Goal: Task Accomplishment & Management: Use online tool/utility

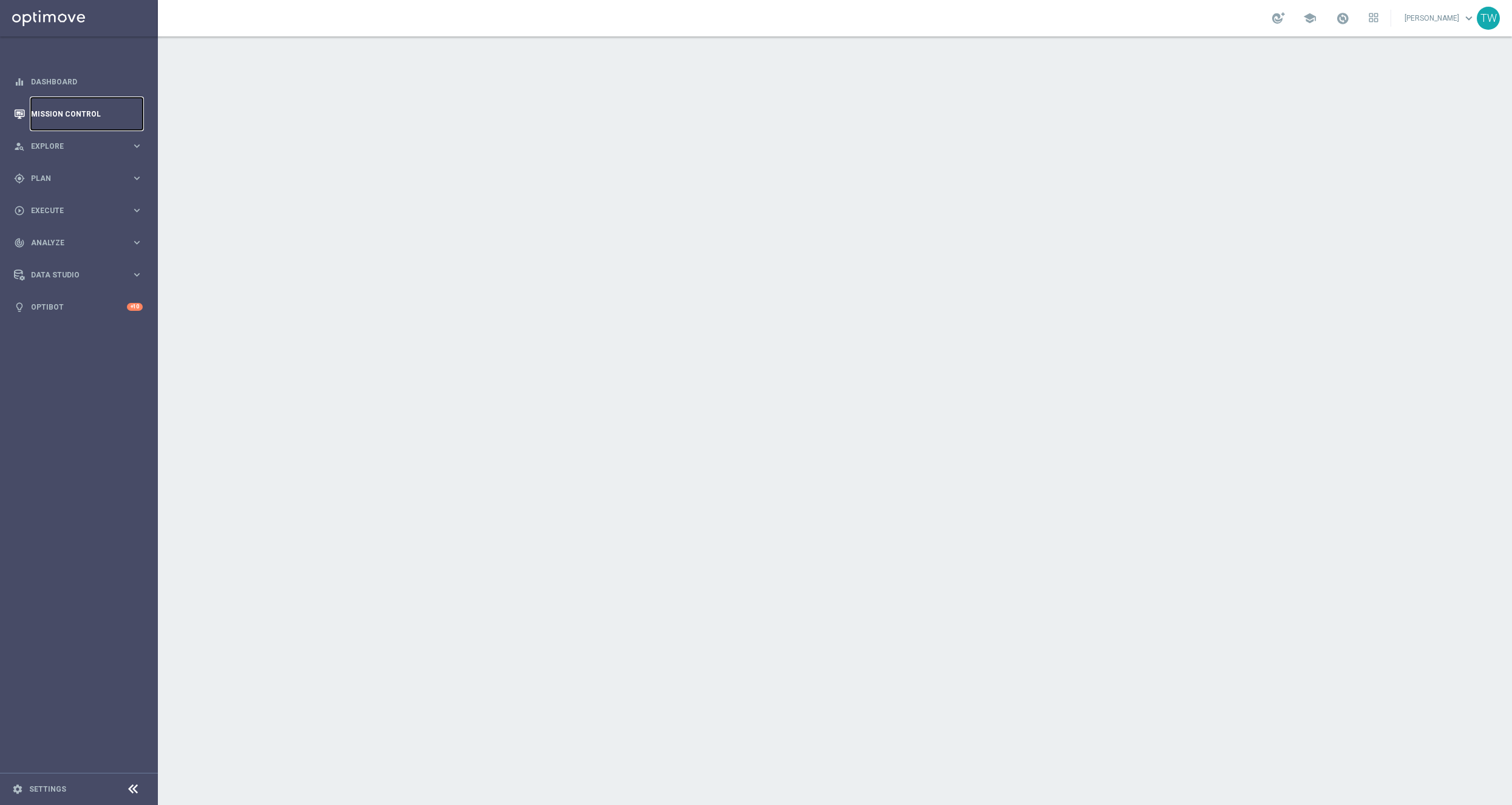
click at [86, 113] on link "Mission Control" at bounding box center [86, 113] width 111 height 32
click at [85, 120] on link "Mission Control" at bounding box center [86, 113] width 111 height 32
click at [1349, 12] on span at bounding box center [1342, 18] width 13 height 13
click at [72, 75] on link "Dashboard" at bounding box center [86, 81] width 111 height 32
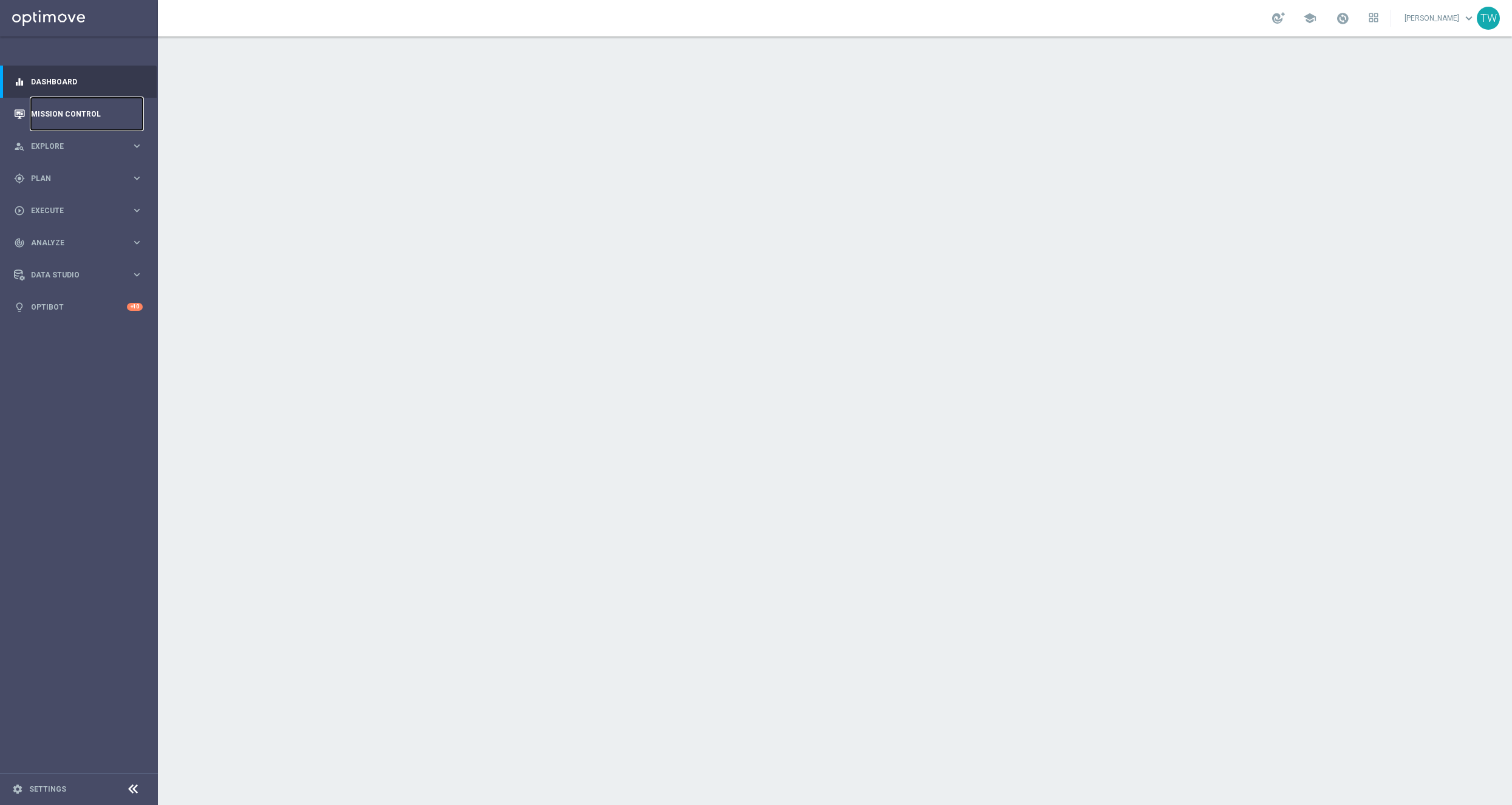
click at [88, 116] on link "Mission Control" at bounding box center [86, 113] width 111 height 32
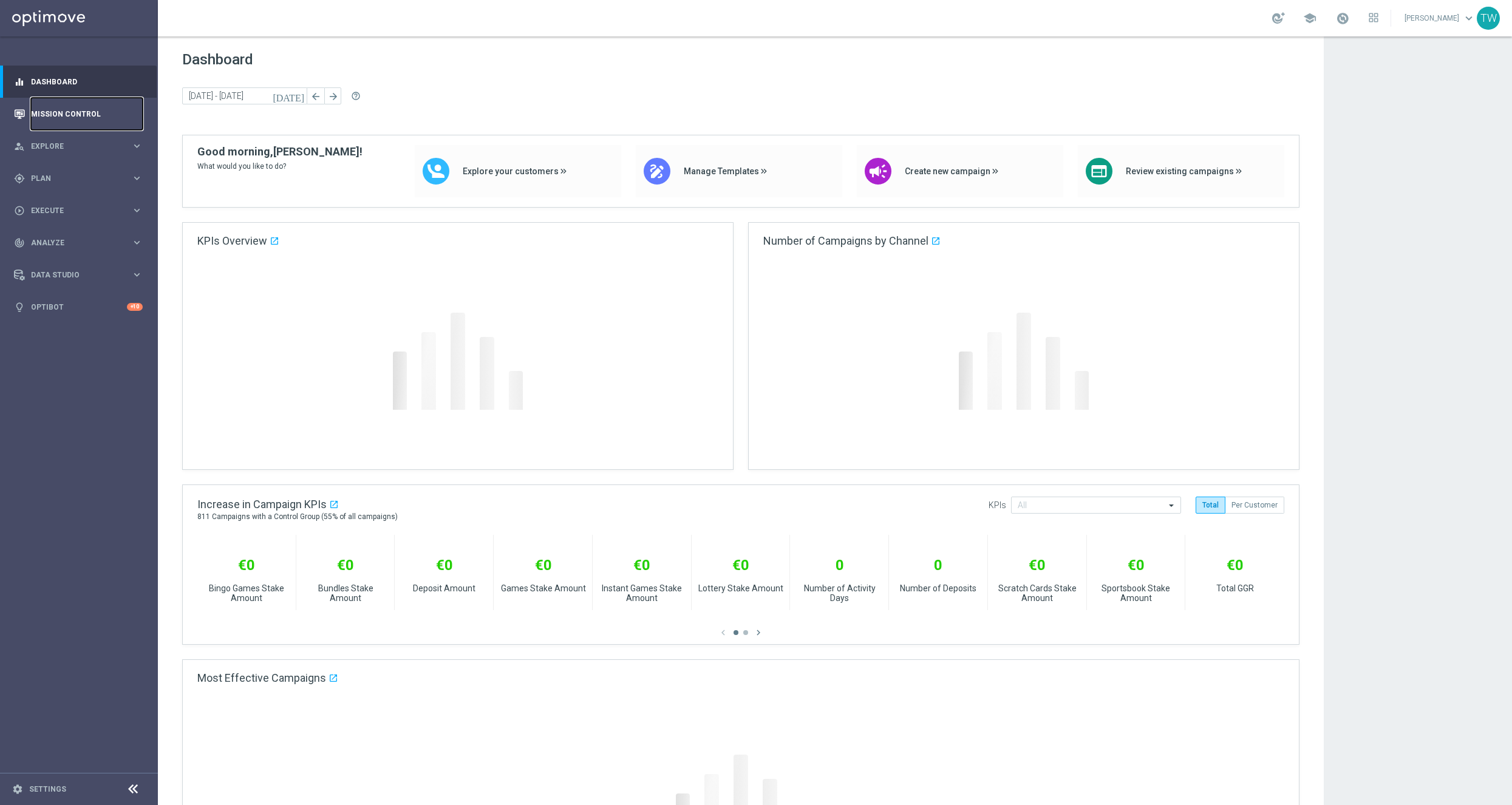
click at [90, 113] on link "Mission Control" at bounding box center [86, 113] width 111 height 32
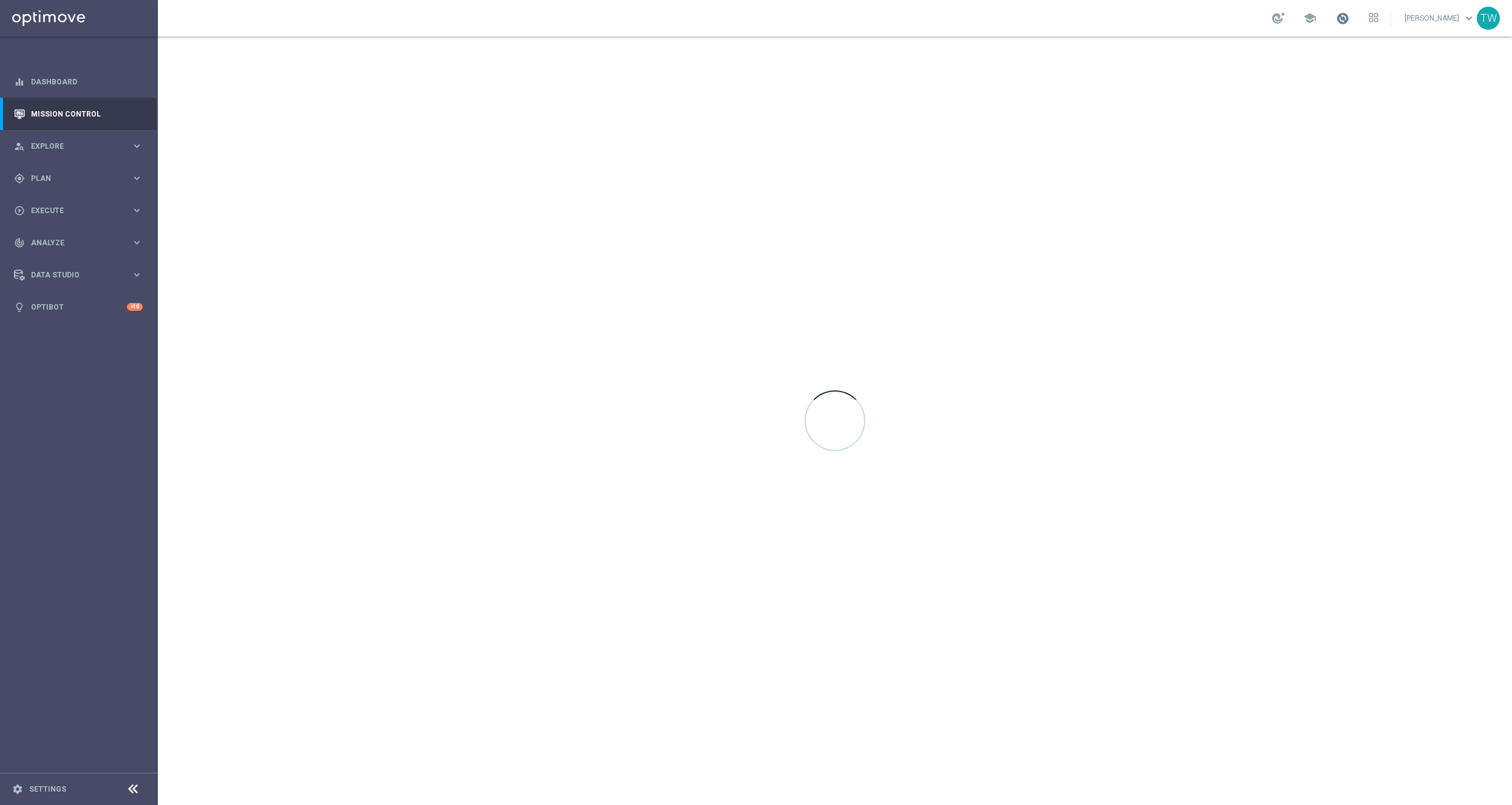
click at [1349, 21] on span at bounding box center [1342, 18] width 13 height 13
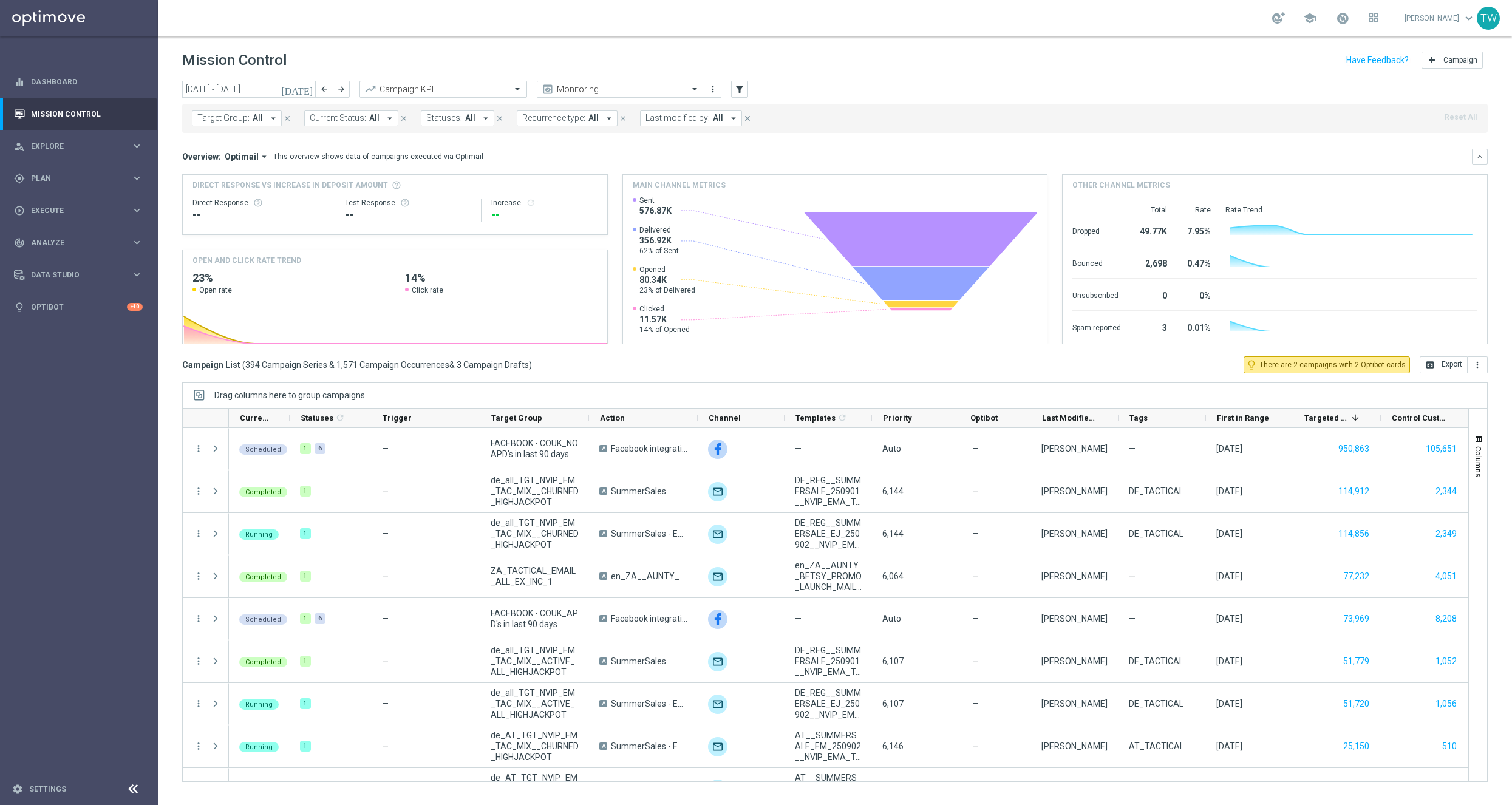
click at [270, 120] on icon "arrow_drop_down" at bounding box center [274, 118] width 11 height 11
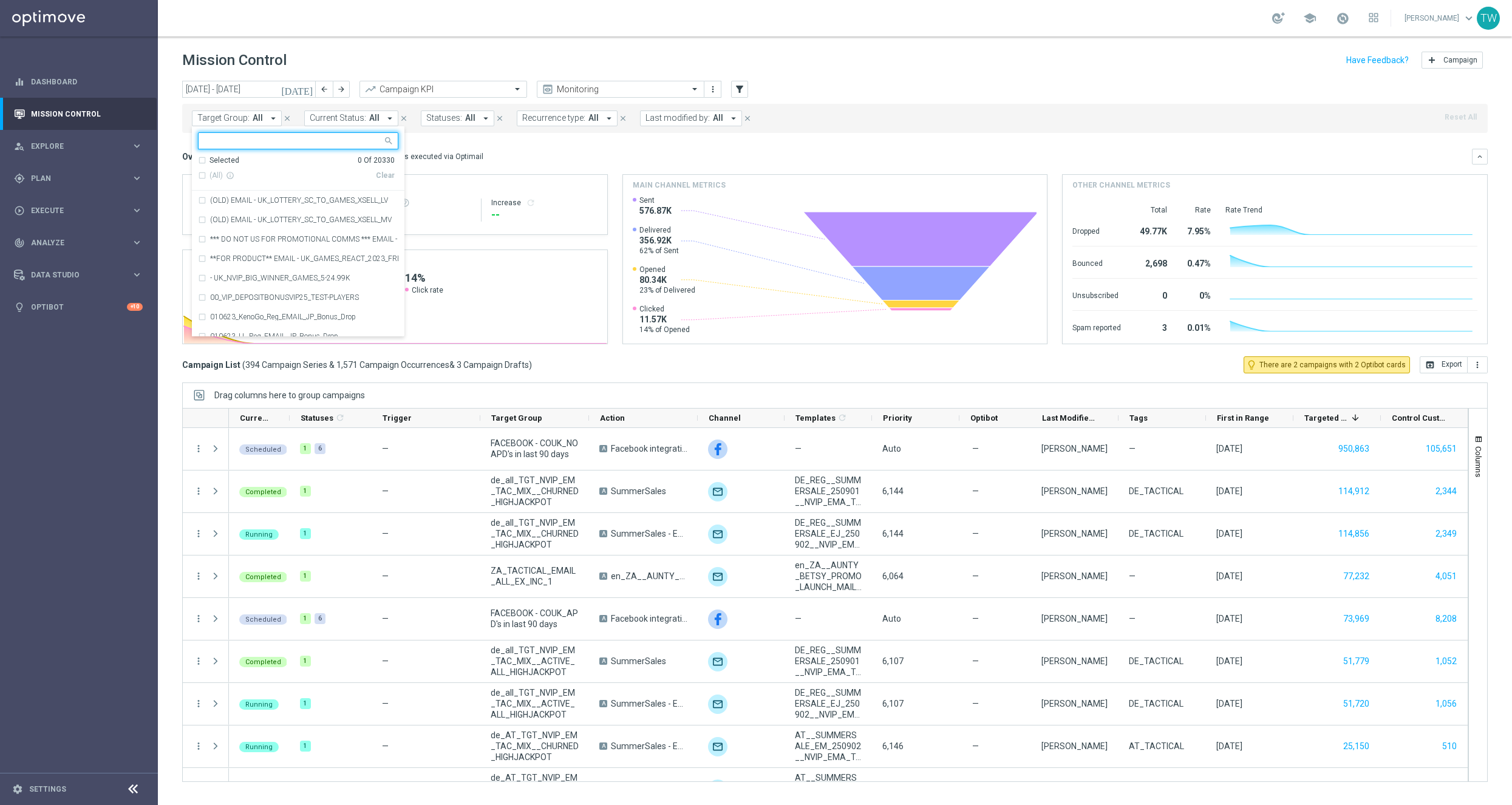
click at [259, 144] on input "text" at bounding box center [294, 141] width 178 height 10
click at [223, 173] on span "(All Search Results)" at bounding box center [243, 175] width 67 height 10
type input "2508"
click at [308, 84] on icon "[DATE]" at bounding box center [297, 89] width 33 height 11
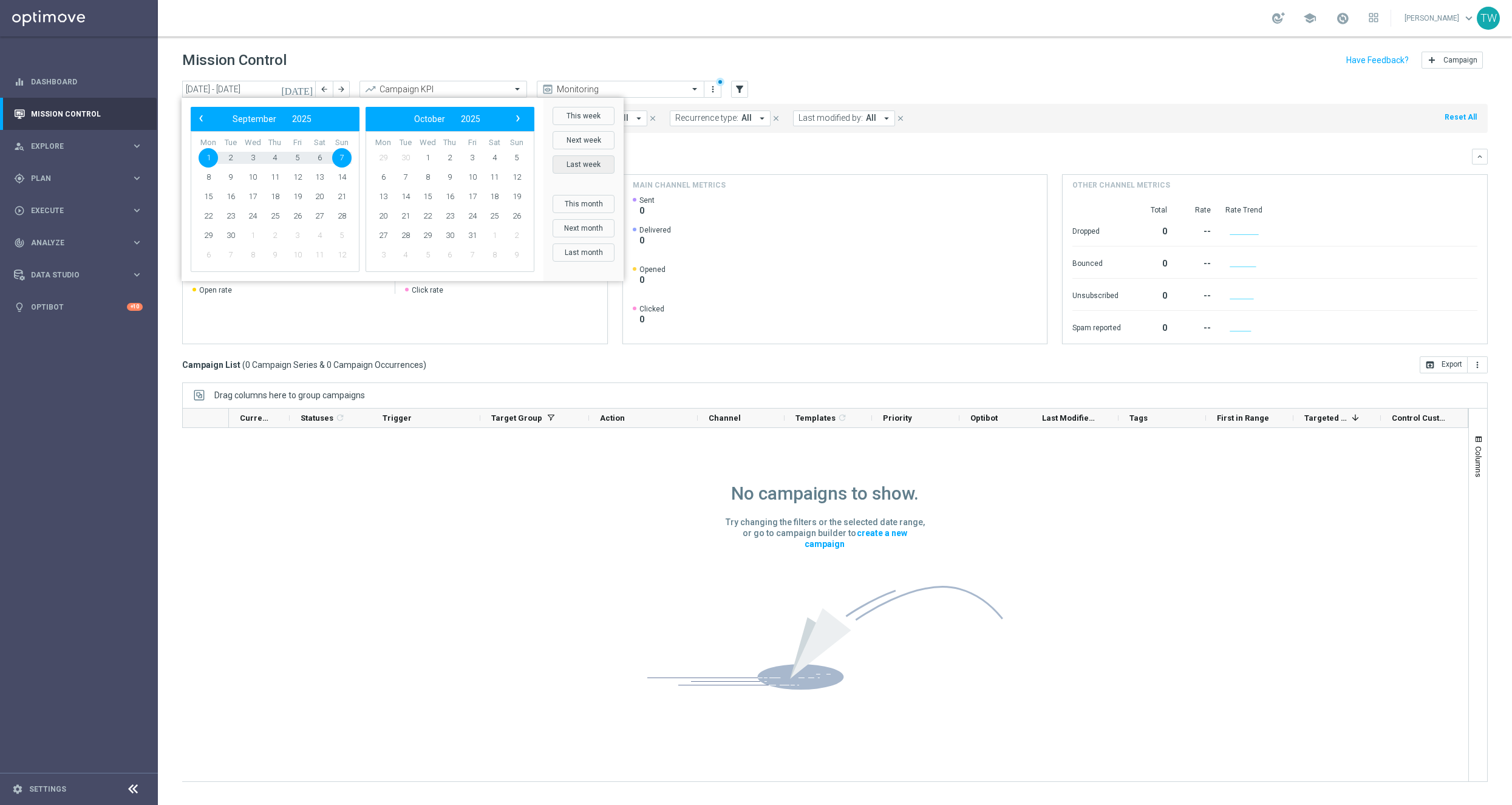
click at [610, 164] on button "Last week" at bounding box center [583, 164] width 62 height 18
type input "[DATE] - [DATE]"
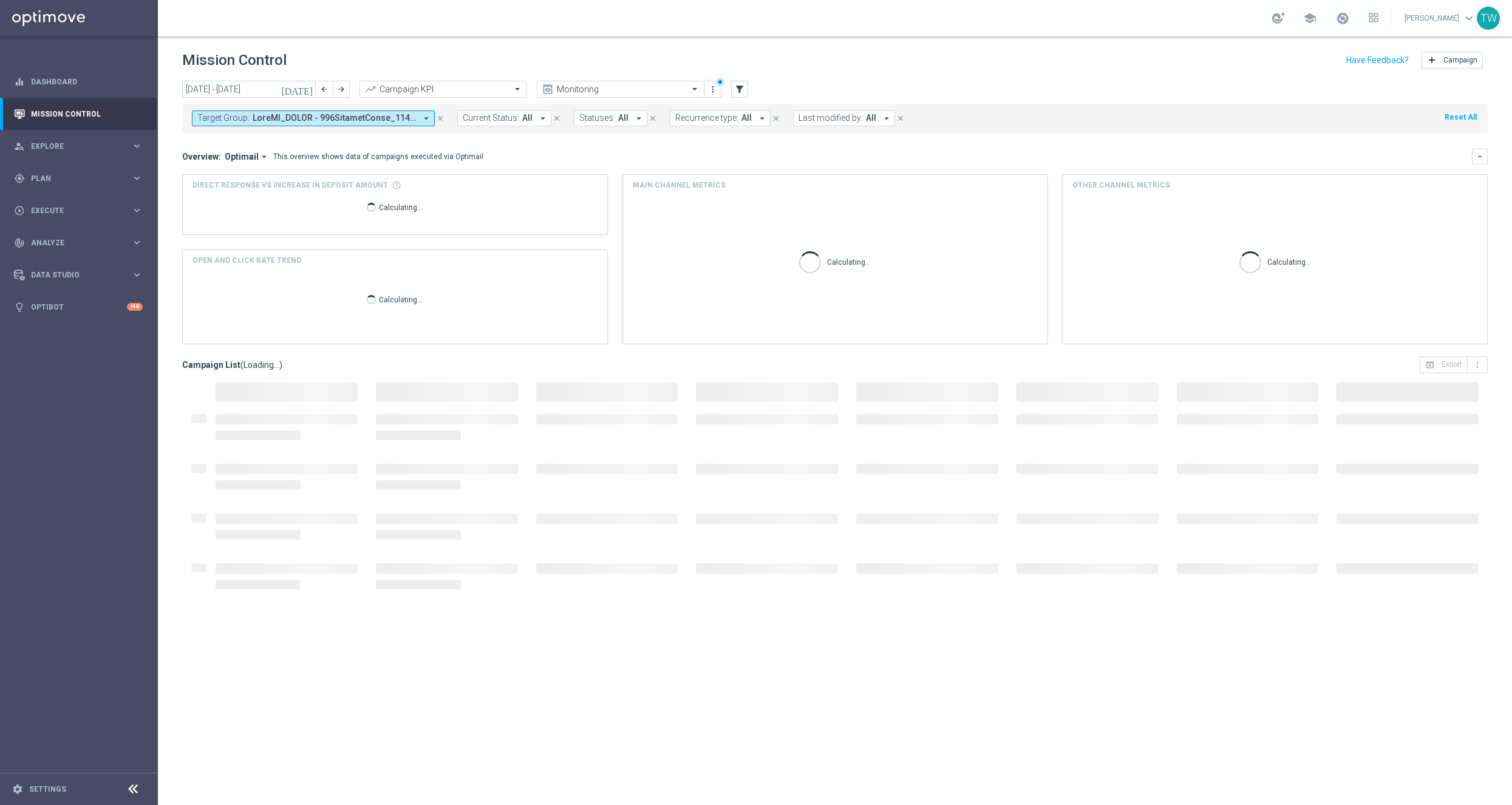
click at [691, 157] on div "Overview: Optimail arrow_drop_down This overview shows data of campaigns execut…" at bounding box center [827, 157] width 1290 height 11
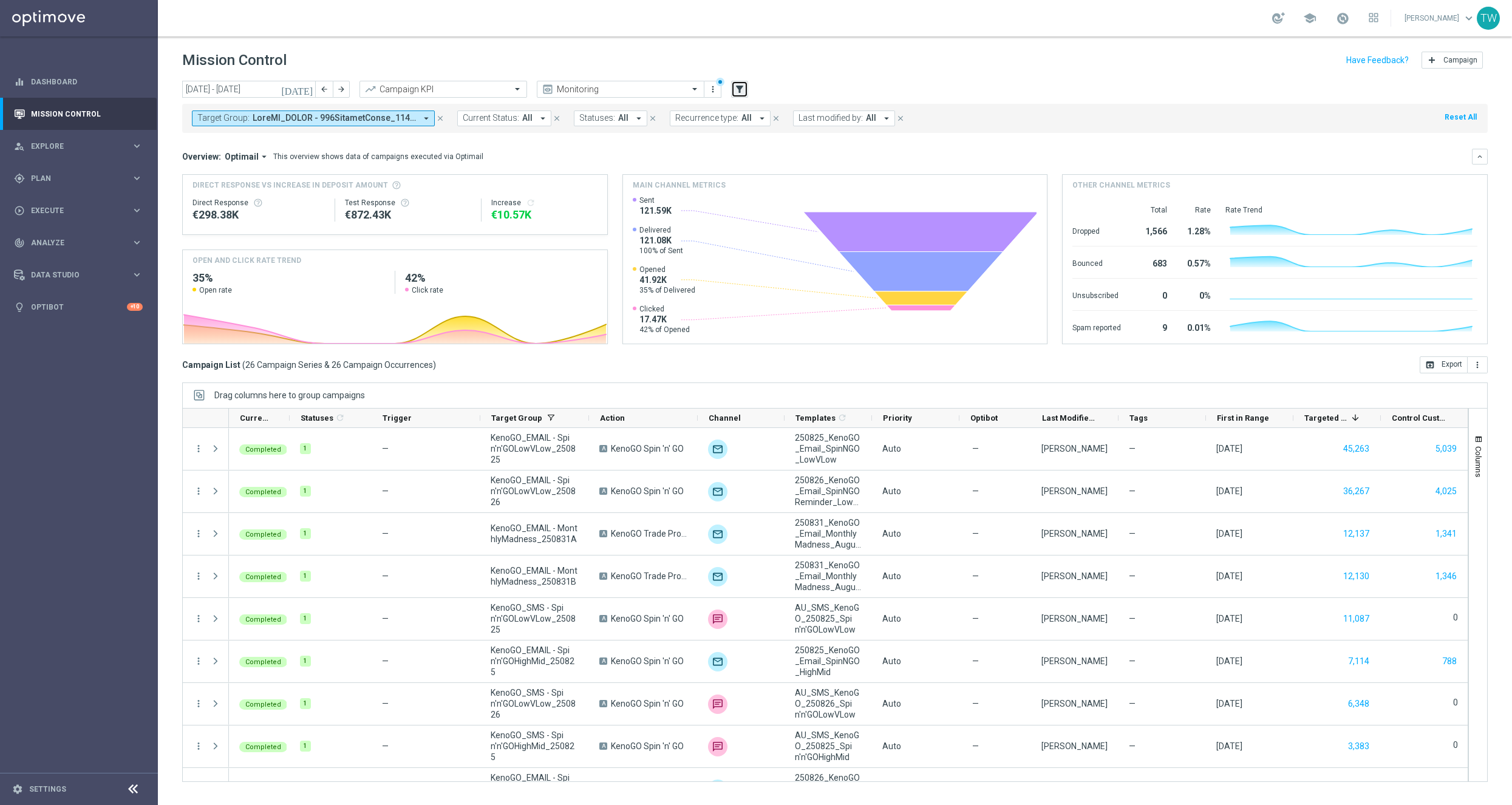
click at [746, 93] on button "filter_alt" at bounding box center [739, 89] width 17 height 17
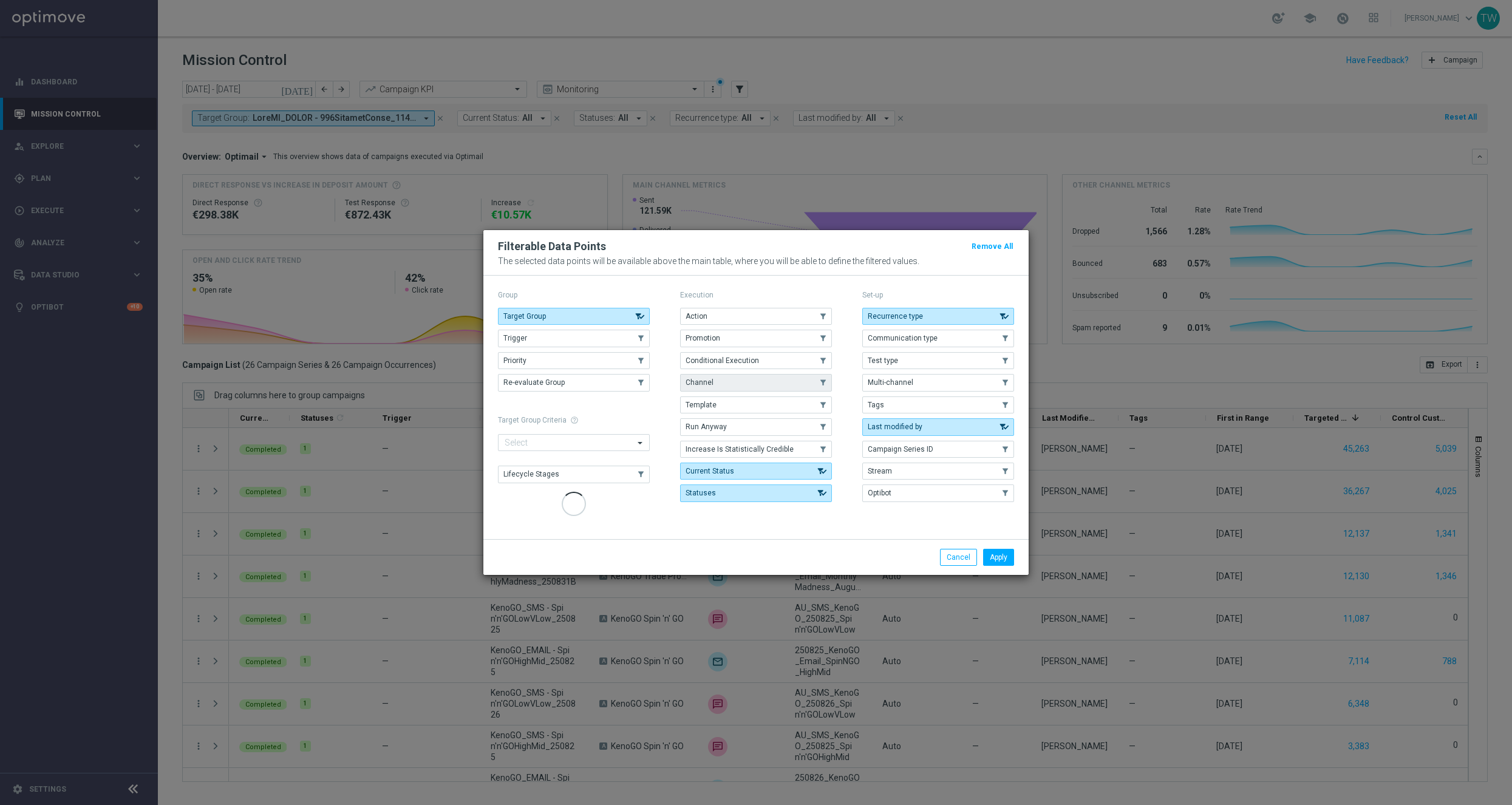
click at [764, 385] on button "Channel" at bounding box center [756, 382] width 152 height 17
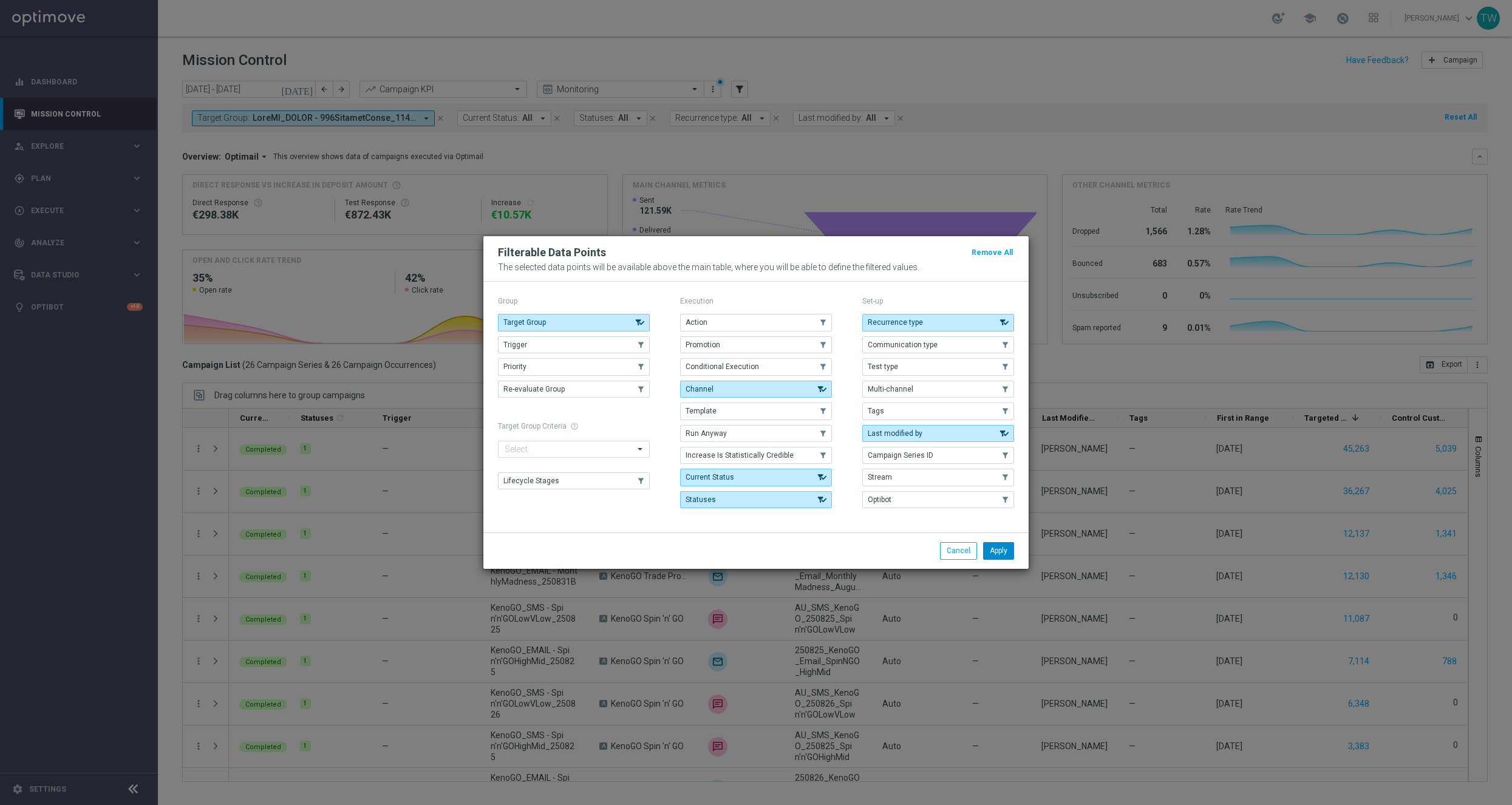
click at [992, 559] on button "Apply" at bounding box center [998, 550] width 31 height 17
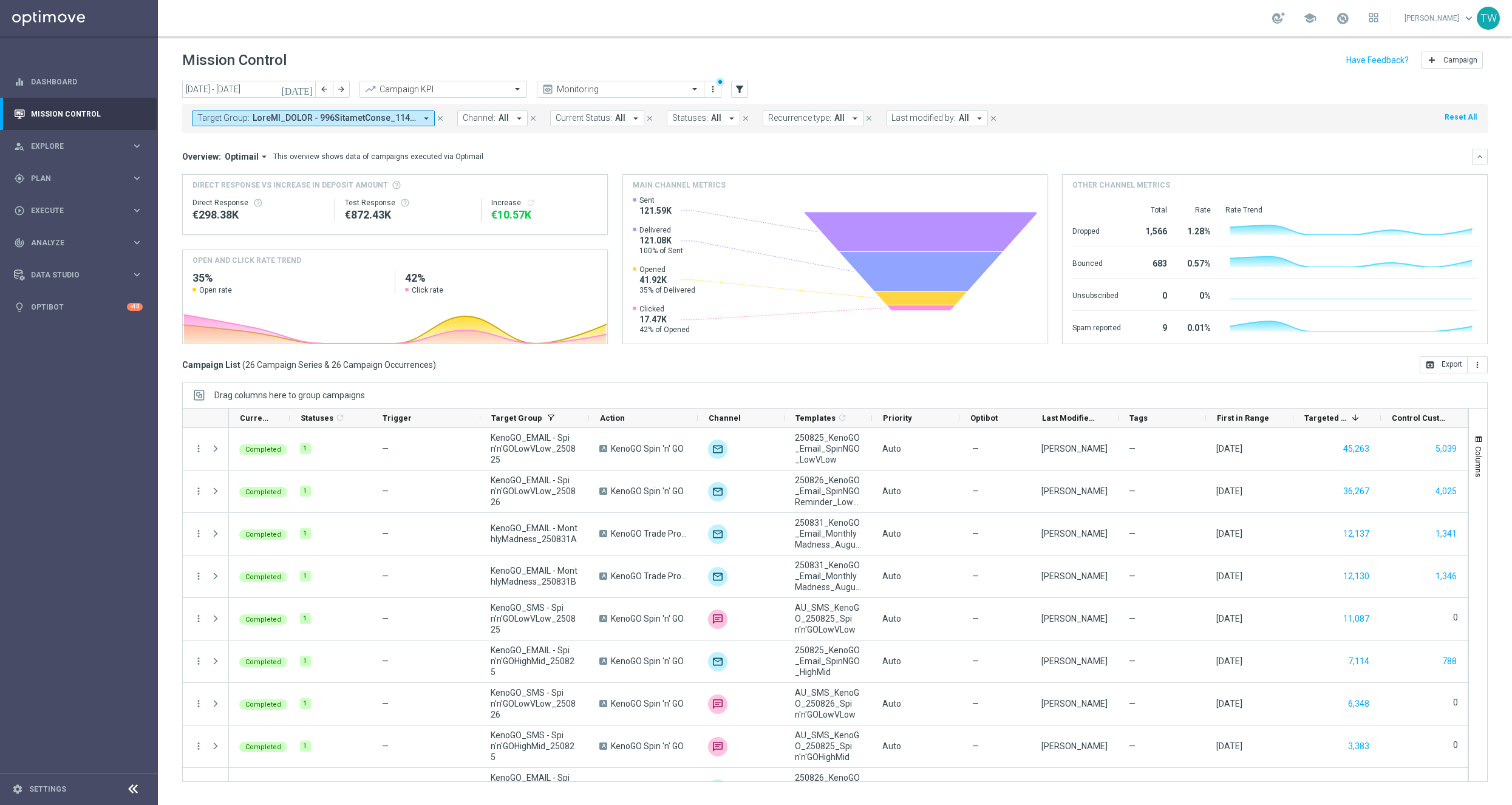
click at [478, 116] on span "Channel:" at bounding box center [479, 118] width 33 height 10
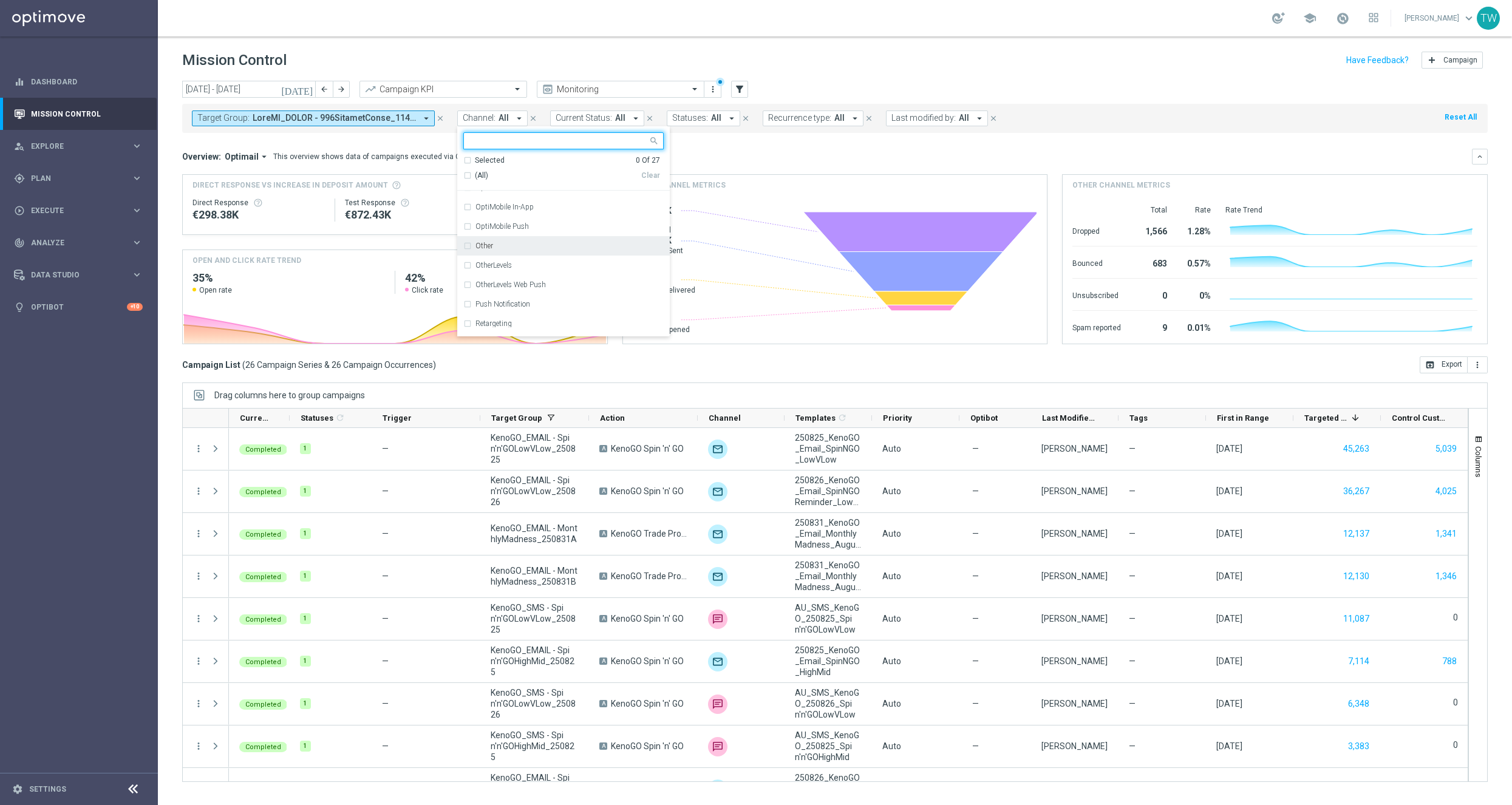
scroll to position [197, 0]
click at [581, 240] on div "Optimail" at bounding box center [569, 237] width 188 height 7
click at [755, 160] on div "Overview: Optimail arrow_drop_down This overview shows data of campaigns execut…" at bounding box center [827, 157] width 1290 height 11
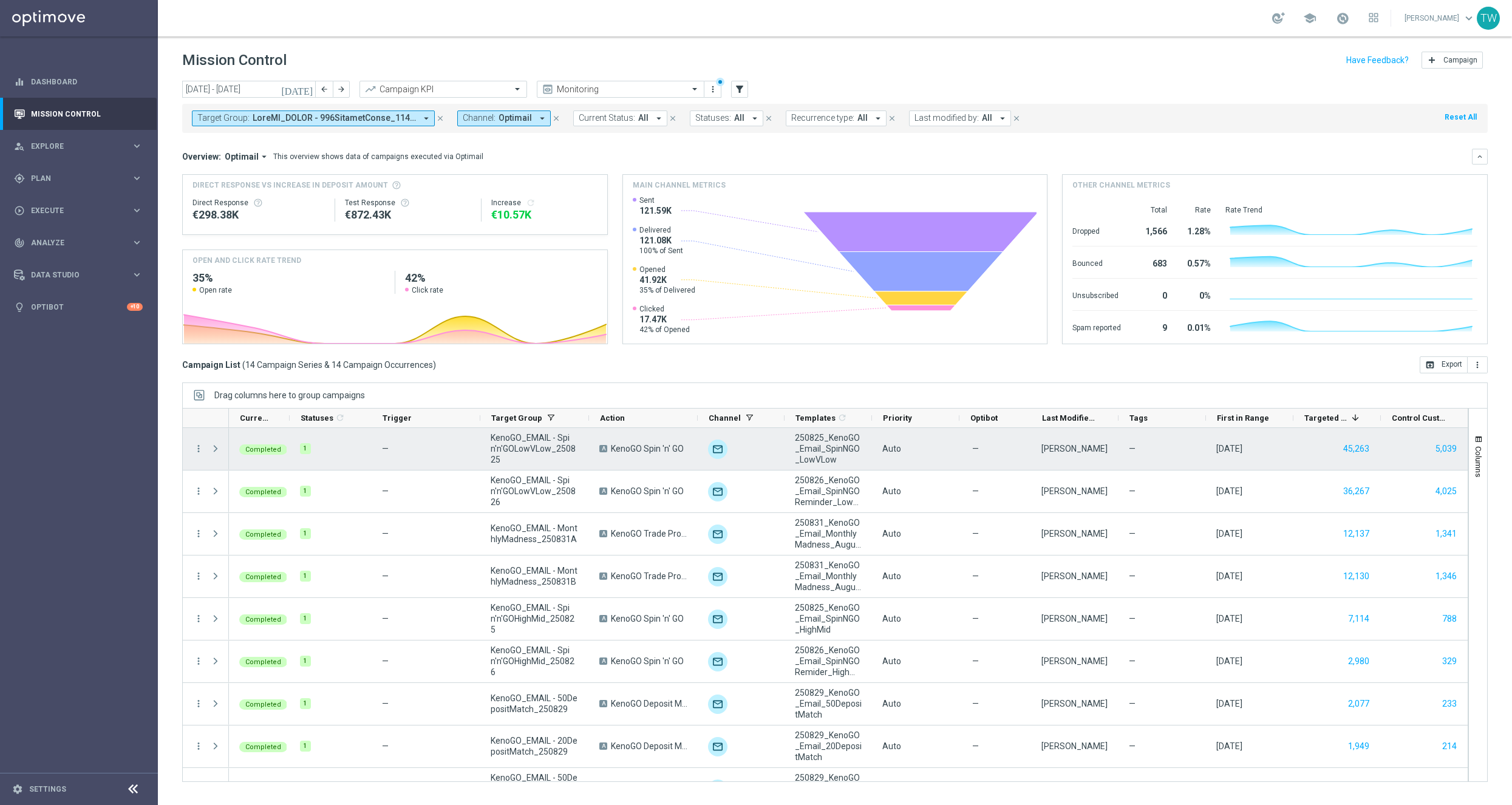
scroll to position [0, 2]
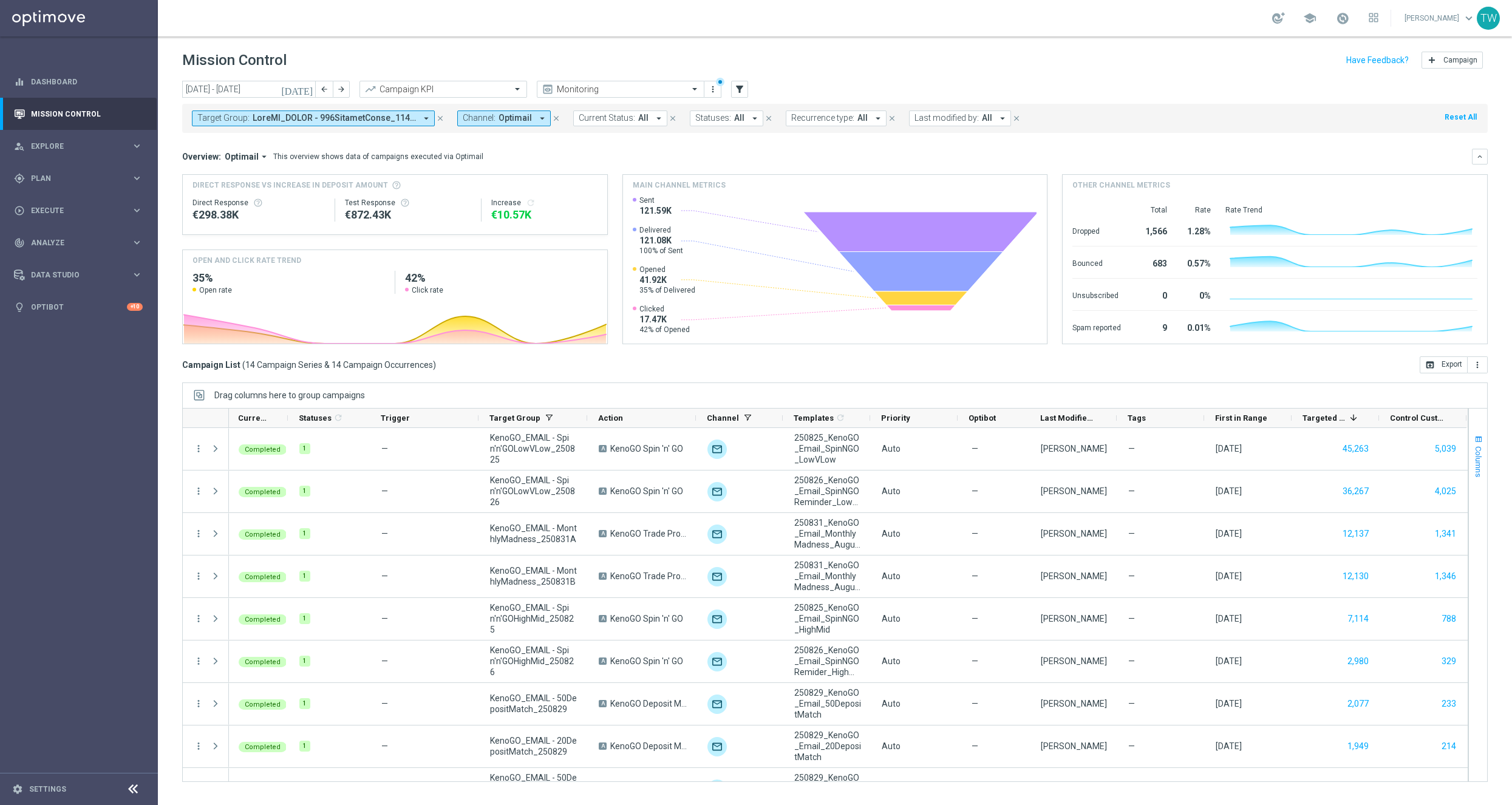
click at [1481, 446] on span "Columns" at bounding box center [1479, 461] width 10 height 31
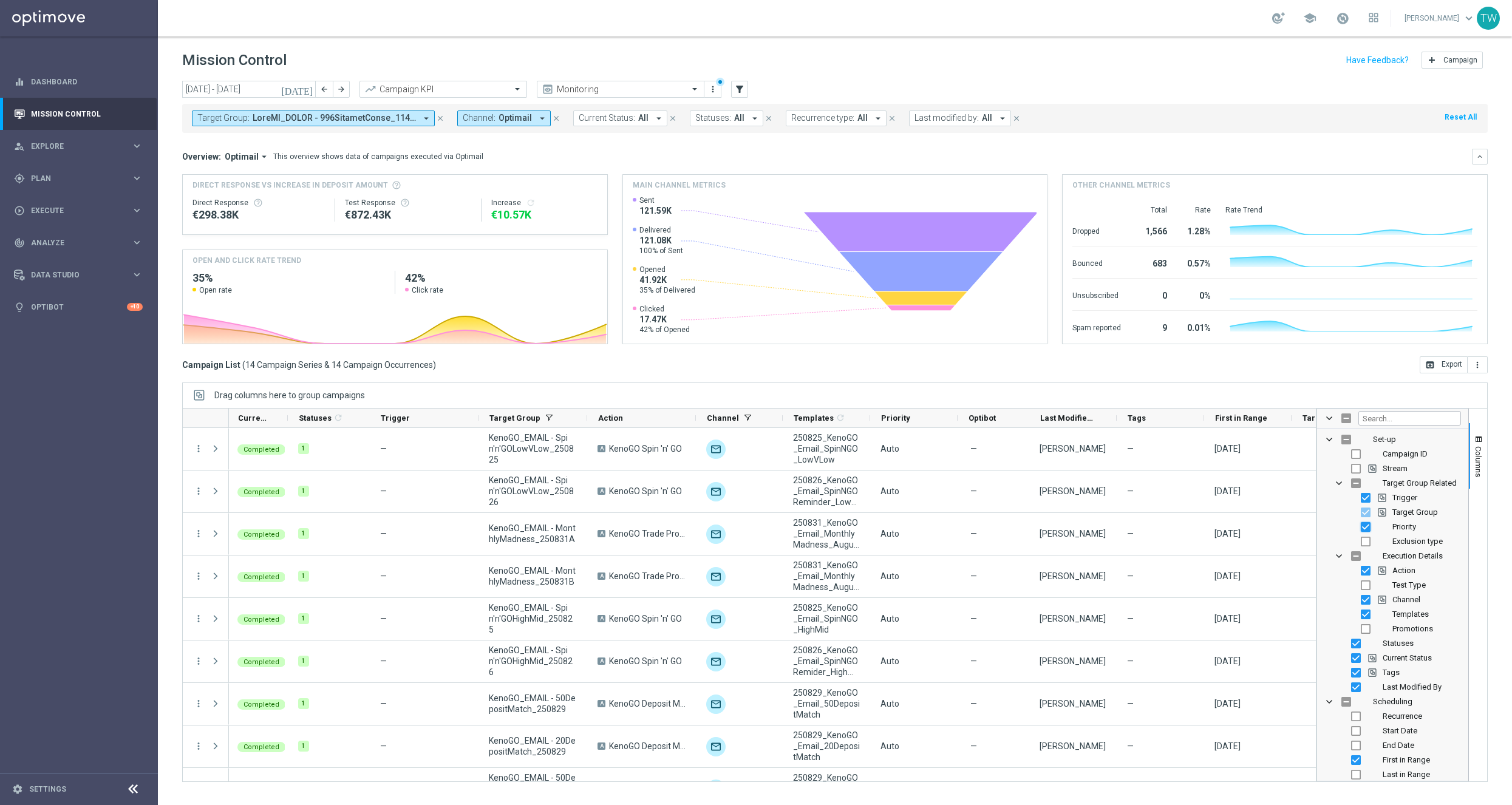
click at [1363, 528] on input "Press SPACE to toggle visibility (visible)" at bounding box center [1366, 527] width 10 height 10
checkbox input "false"
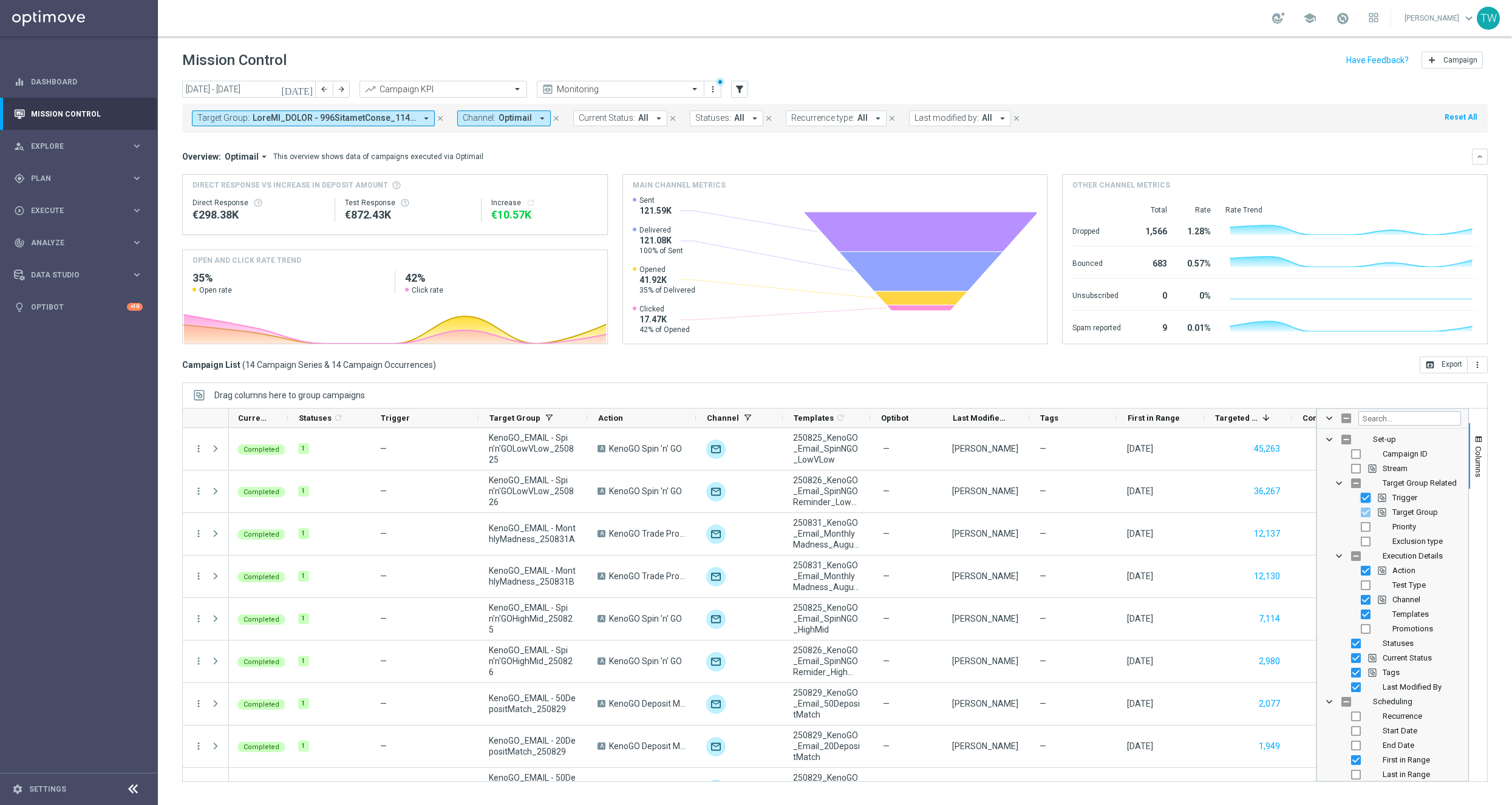
click at [1367, 501] on input "Press SPACE to toggle visibility (visible)" at bounding box center [1366, 497] width 10 height 10
checkbox input "false"
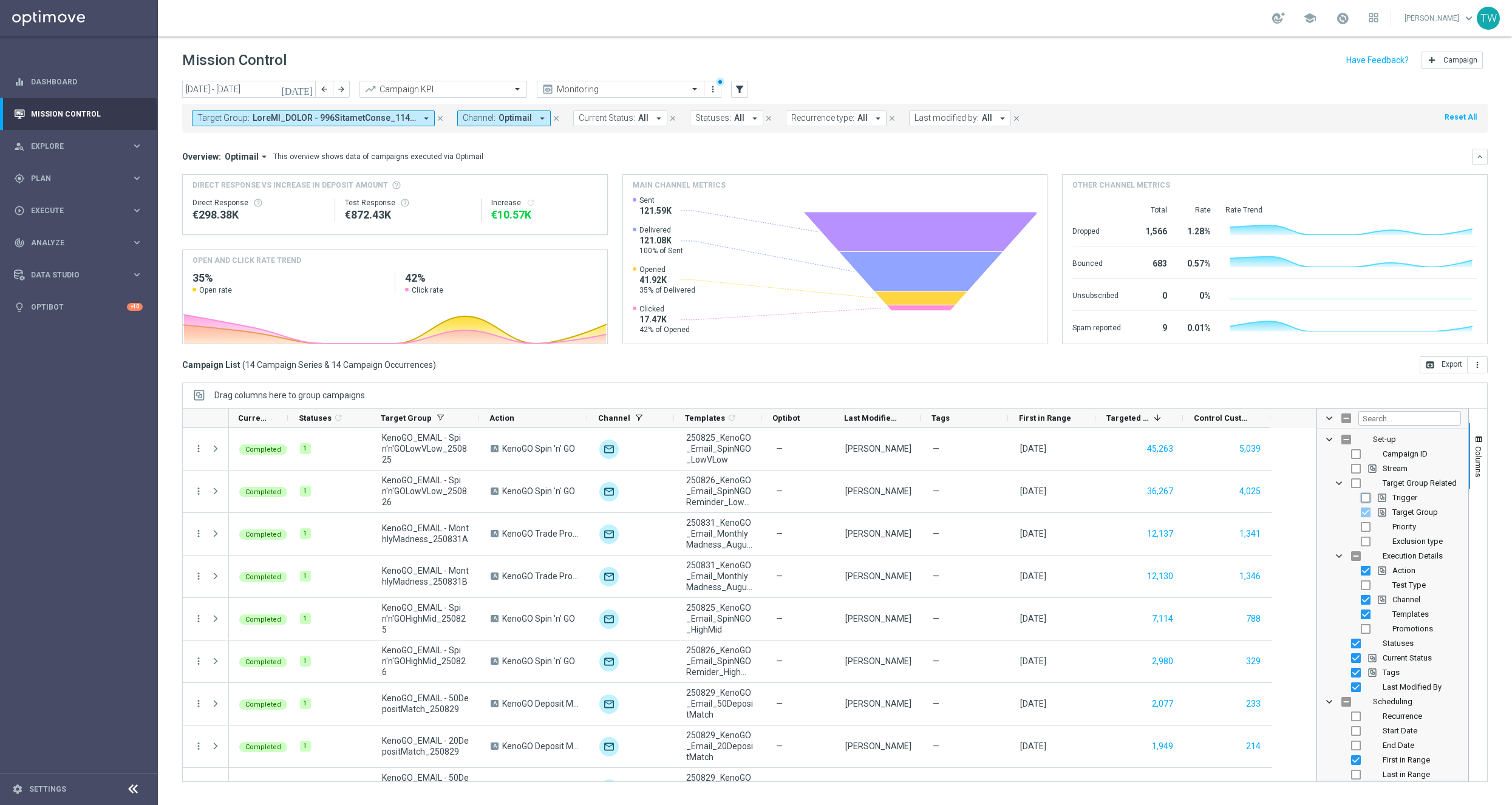
scroll to position [0, 0]
click at [1352, 644] on input "Press SPACE to toggle visibility (visible)" at bounding box center [1356, 644] width 10 height 10
checkbox input "false"
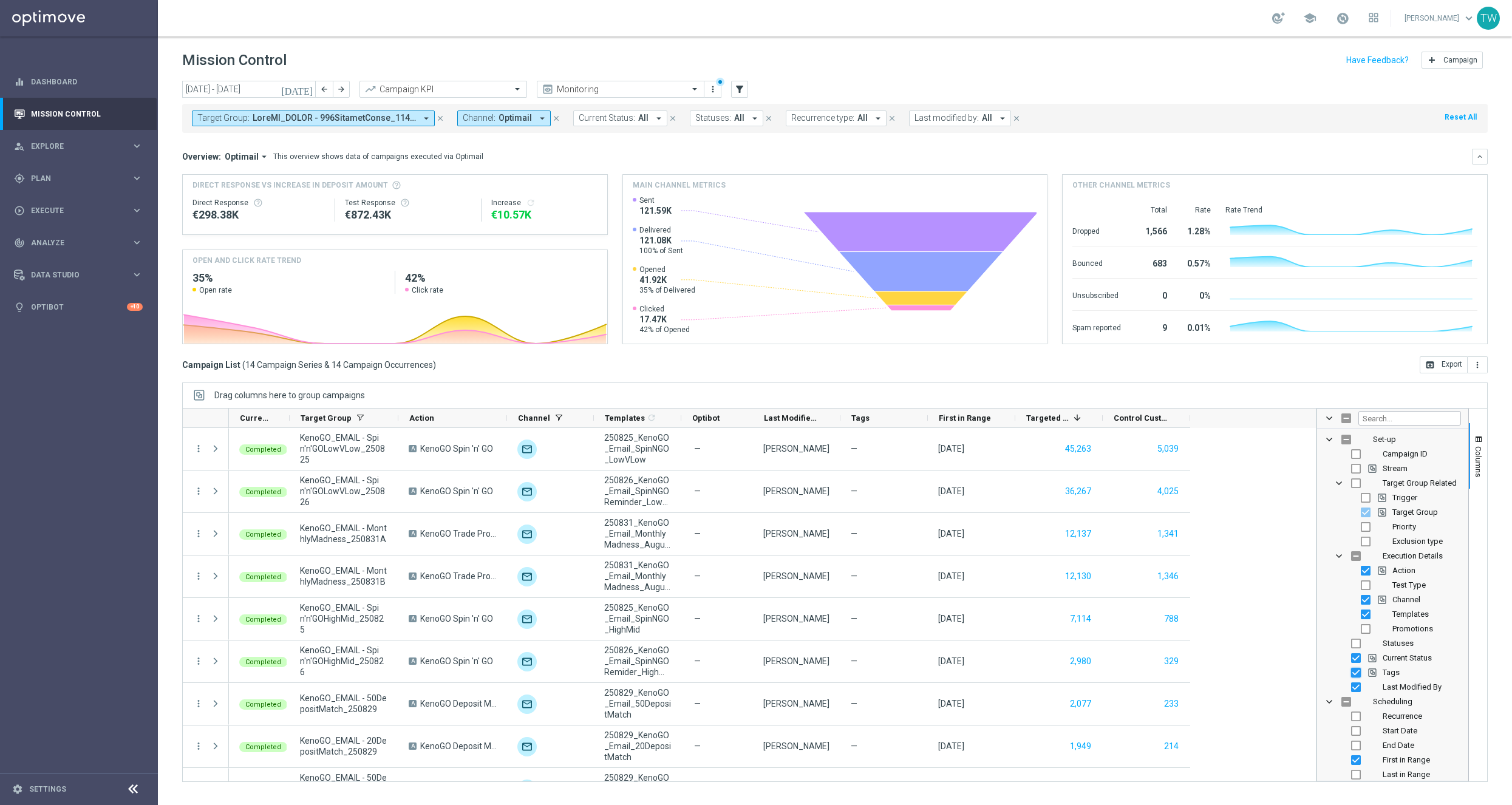
click at [1359, 674] on input "Press SPACE to toggle visibility (visible)" at bounding box center [1356, 672] width 10 height 10
checkbox input "false"
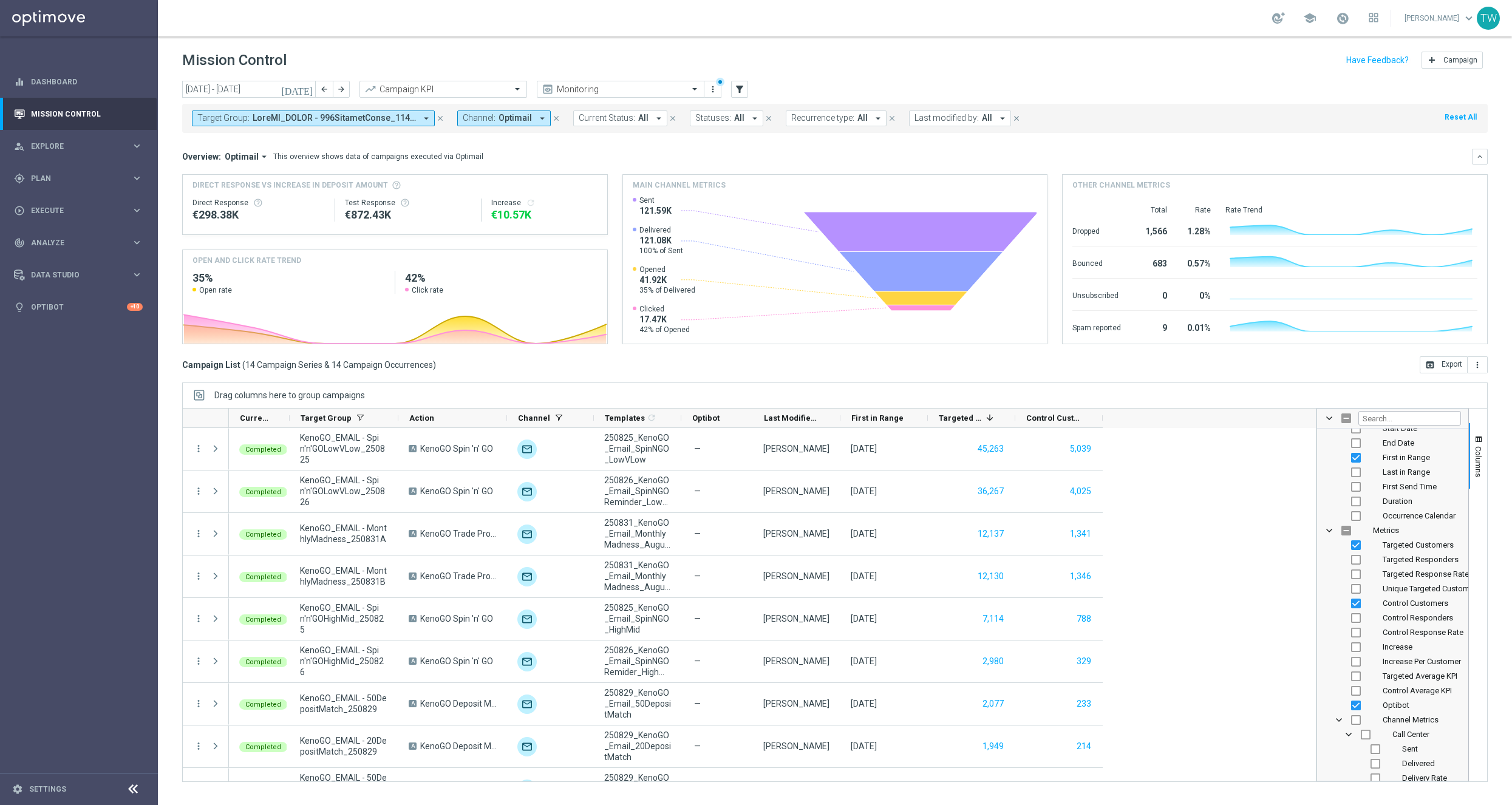
scroll to position [301, 0]
click at [1358, 703] on input "Press SPACE to toggle visibility (visible)" at bounding box center [1356, 706] width 10 height 10
checkbox input "false"
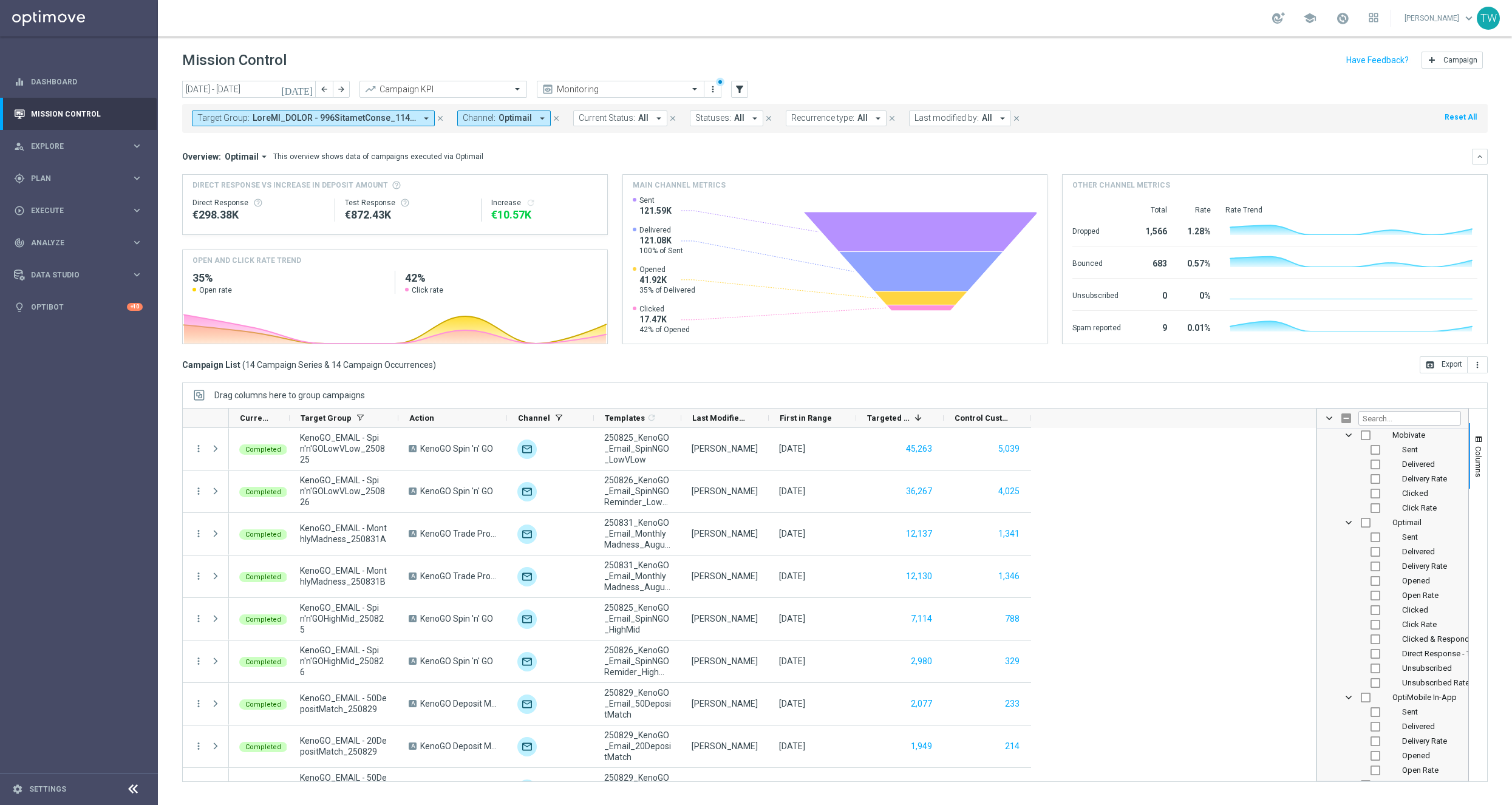
scroll to position [1346, 0]
click at [1376, 538] on input "Press SPACE to toggle visibility (hidden)" at bounding box center [1376, 536] width 10 height 10
checkbox input "true"
checkbox input "false"
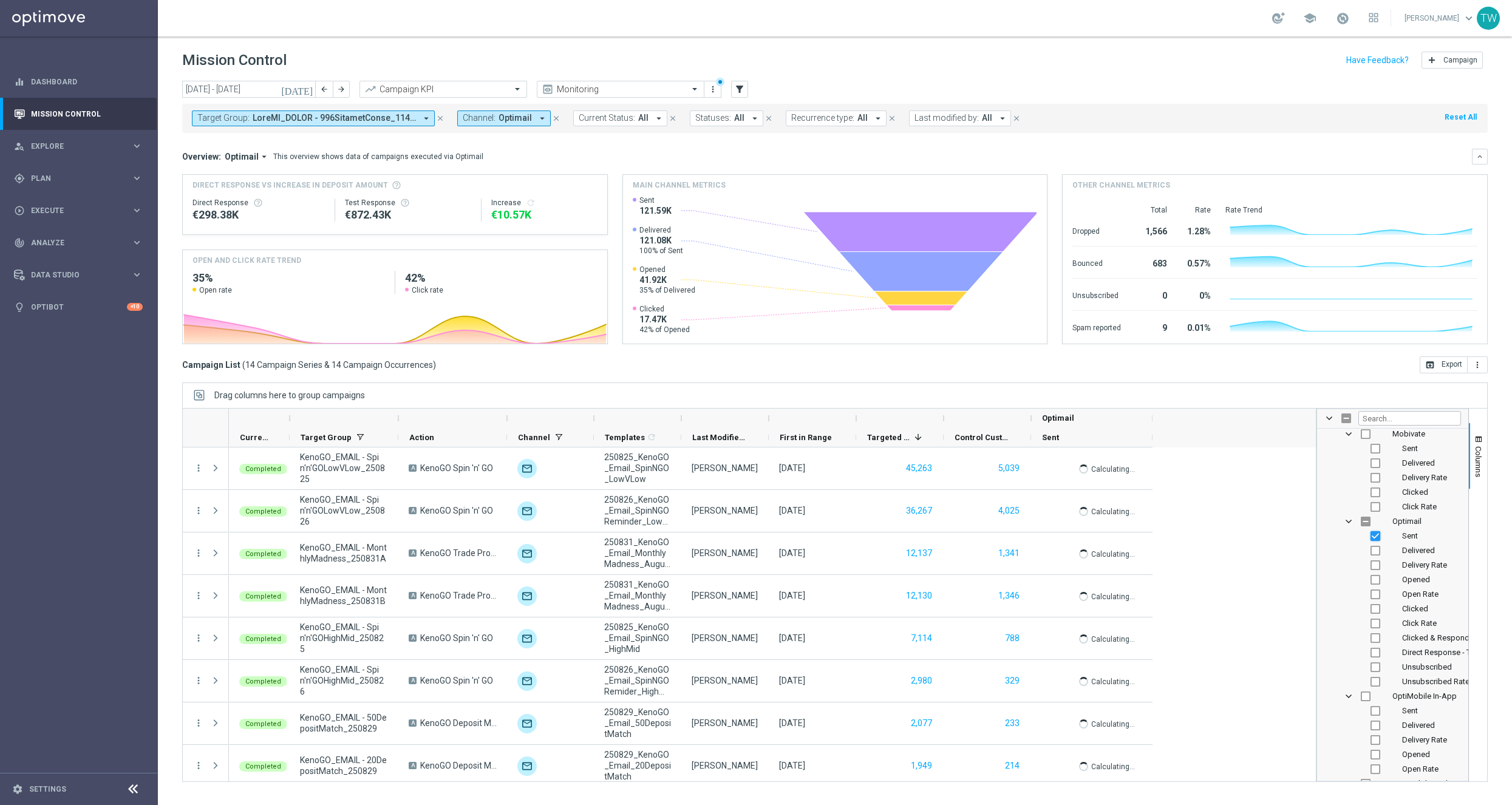
click at [1375, 539] on input "Press SPACE to toggle visibility (visible)" at bounding box center [1376, 536] width 10 height 10
checkbox input "false"
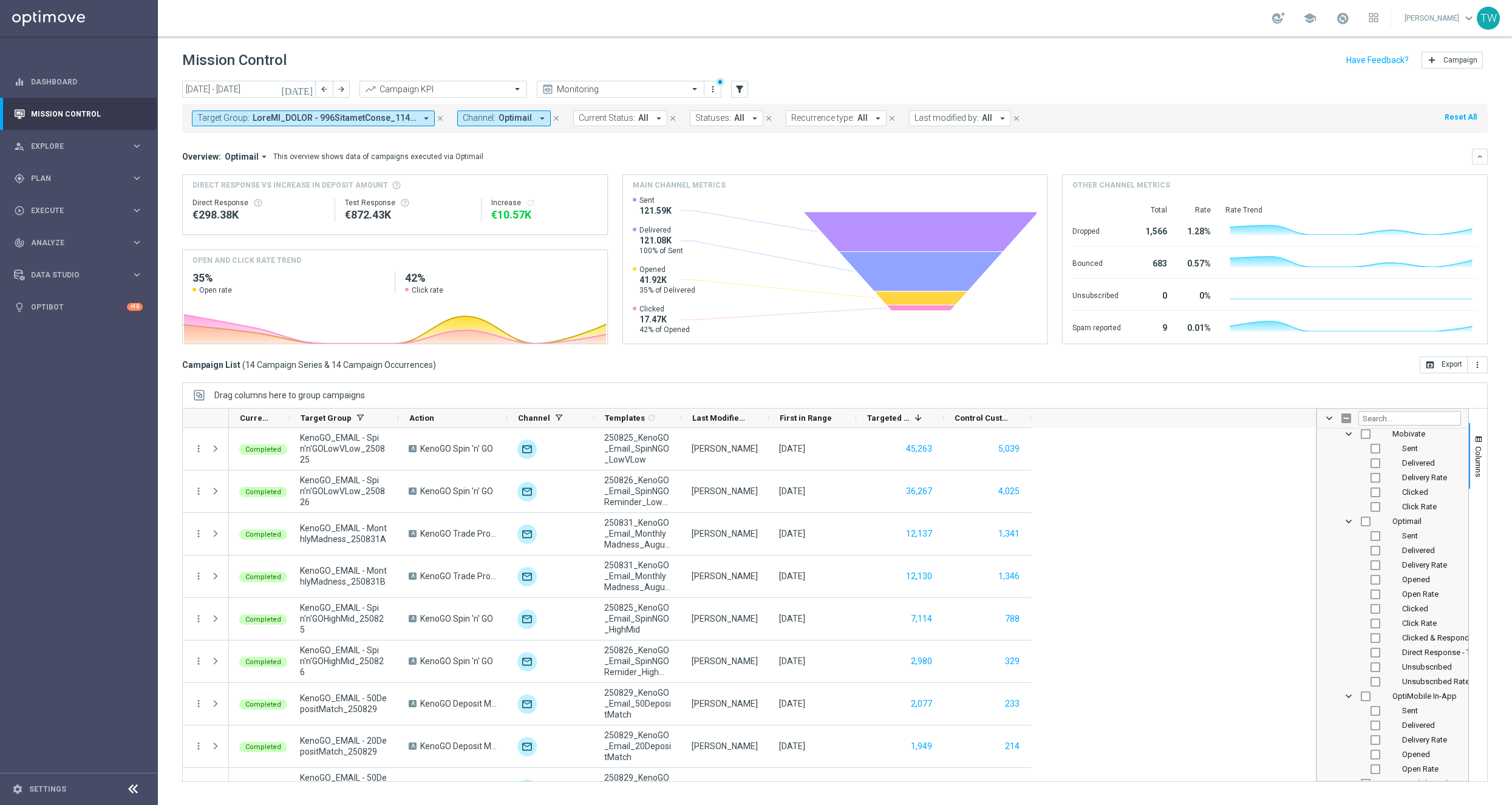
click at [1374, 550] on input "Press SPACE to toggle visibility (hidden)" at bounding box center [1376, 550] width 10 height 10
checkbox input "true"
checkbox input "false"
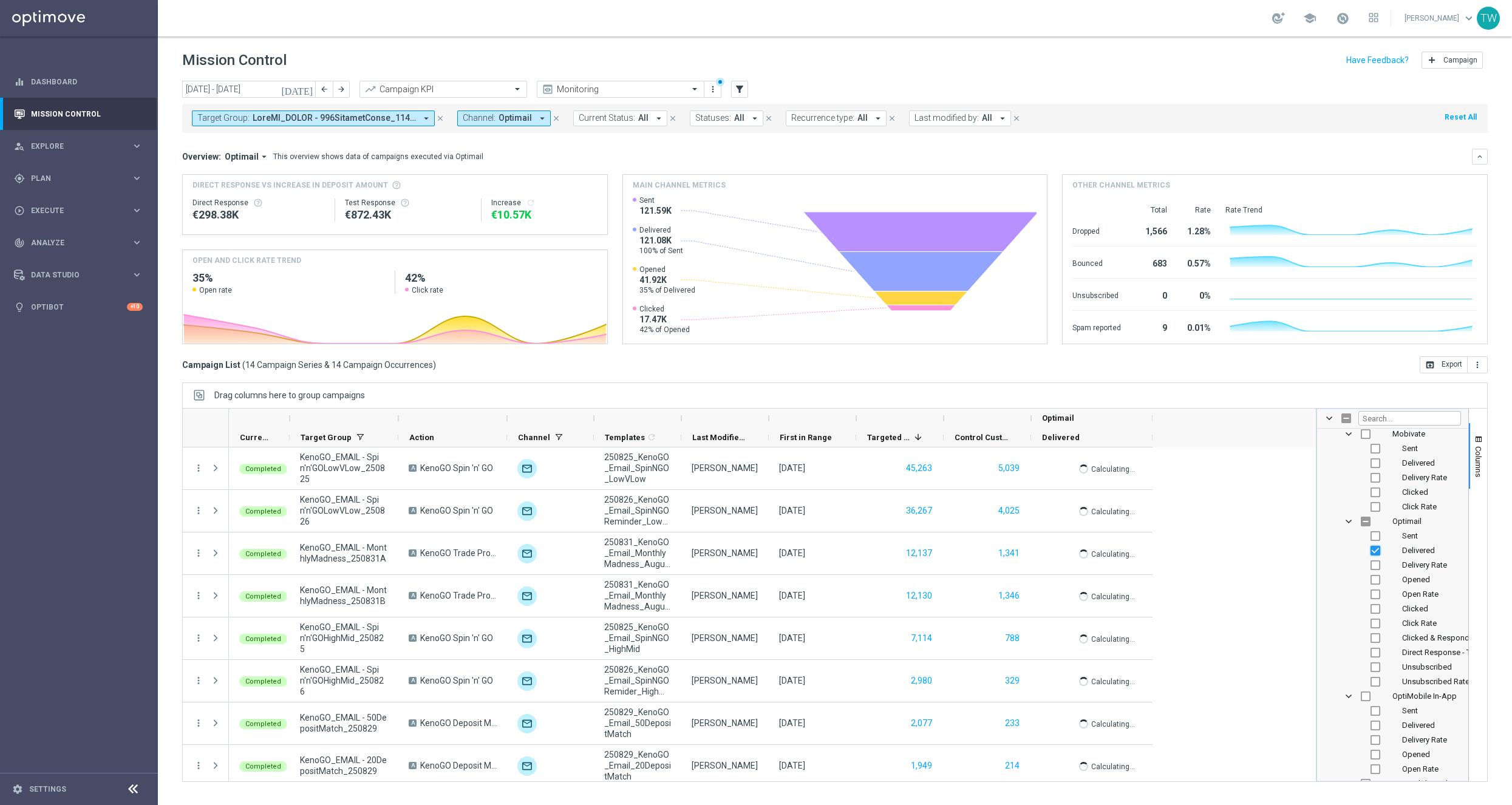
click at [1374, 553] on input "Press SPACE to toggle visibility (visible)" at bounding box center [1376, 550] width 10 height 10
checkbox input "false"
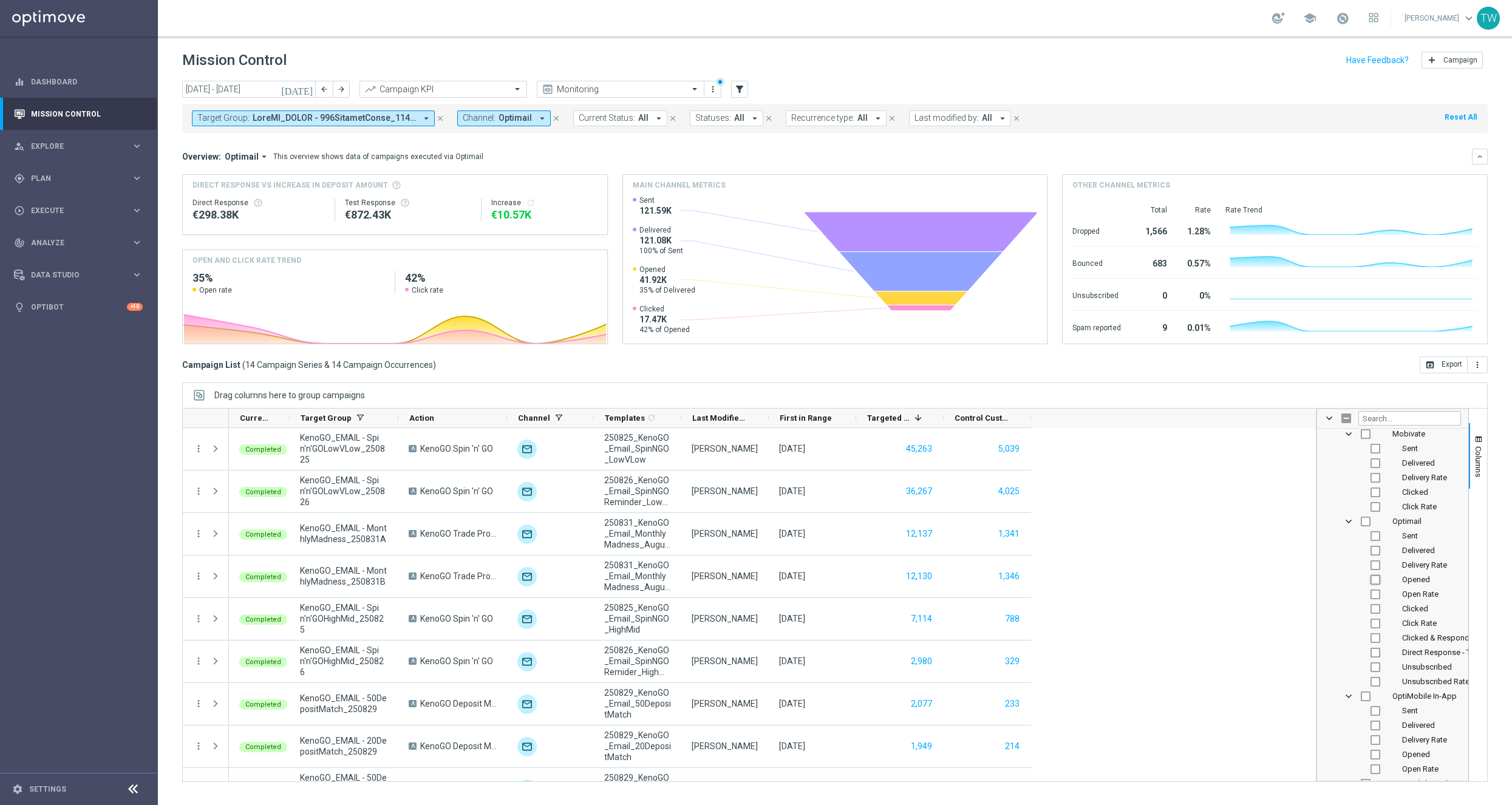
click at [1375, 583] on input "Press SPACE to toggle visibility (hidden)" at bounding box center [1376, 580] width 10 height 10
checkbox input "true"
checkbox input "false"
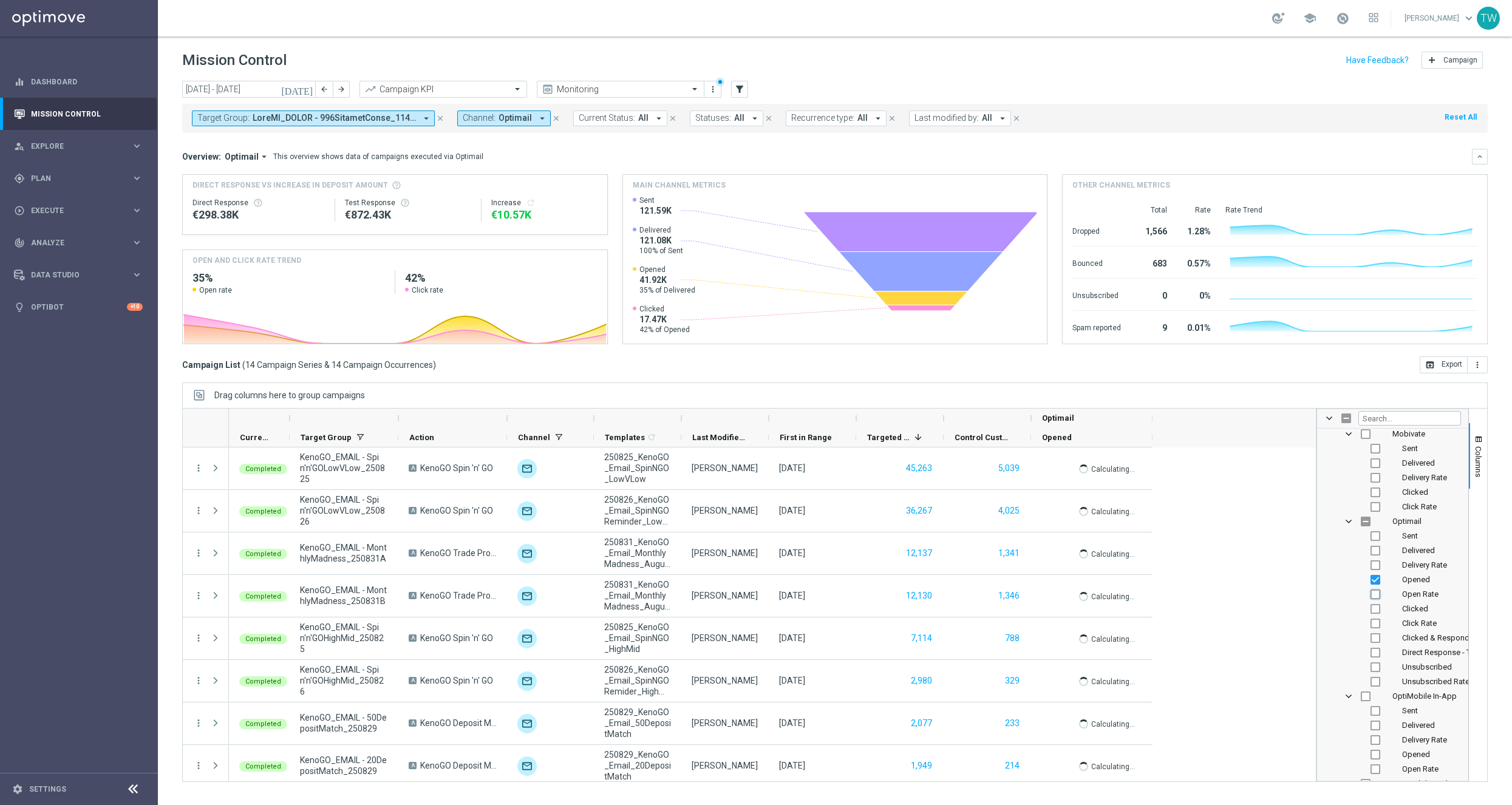
click at [1375, 596] on input "Press SPACE to toggle visibility (hidden)" at bounding box center [1376, 594] width 10 height 10
checkbox input "true"
click at [1376, 611] on input "Press SPACE to toggle visibility (hidden)" at bounding box center [1376, 609] width 10 height 10
checkbox input "true"
click at [1375, 626] on input "Press SPACE to toggle visibility (hidden)" at bounding box center [1376, 623] width 10 height 10
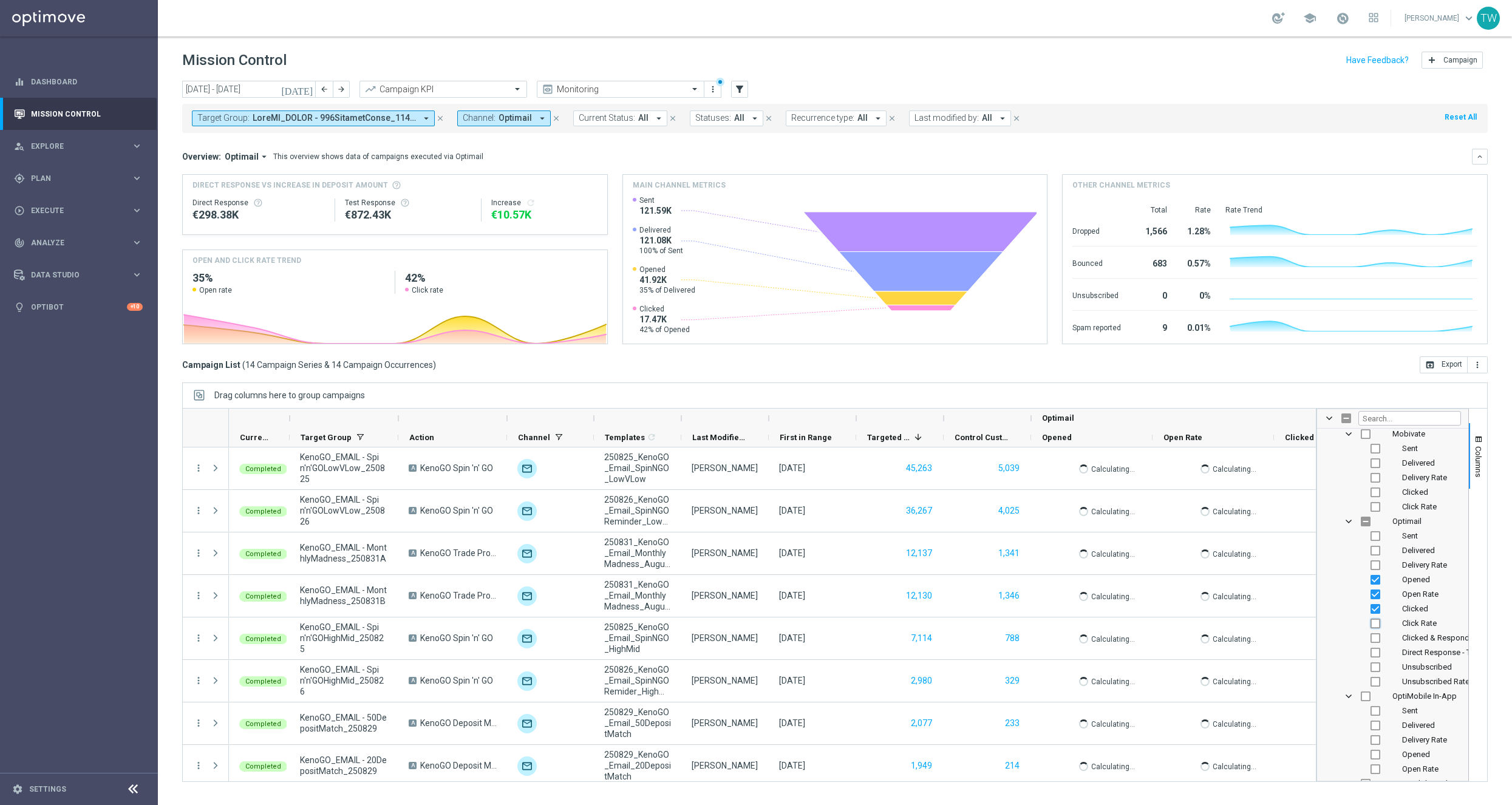
checkbox input "true"
click at [1502, 461] on div "[DATE] [DATE] - [DATE] arrow_back arrow_forward Campaign KPI trending_up Monito…" at bounding box center [835, 437] width 1354 height 713
click at [1497, 473] on div "[DATE] [DATE] - [DATE] arrow_back arrow_forward Campaign KPI trending_up Monito…" at bounding box center [835, 437] width 1354 height 713
click at [1481, 453] on span "Columns" at bounding box center [1479, 461] width 10 height 31
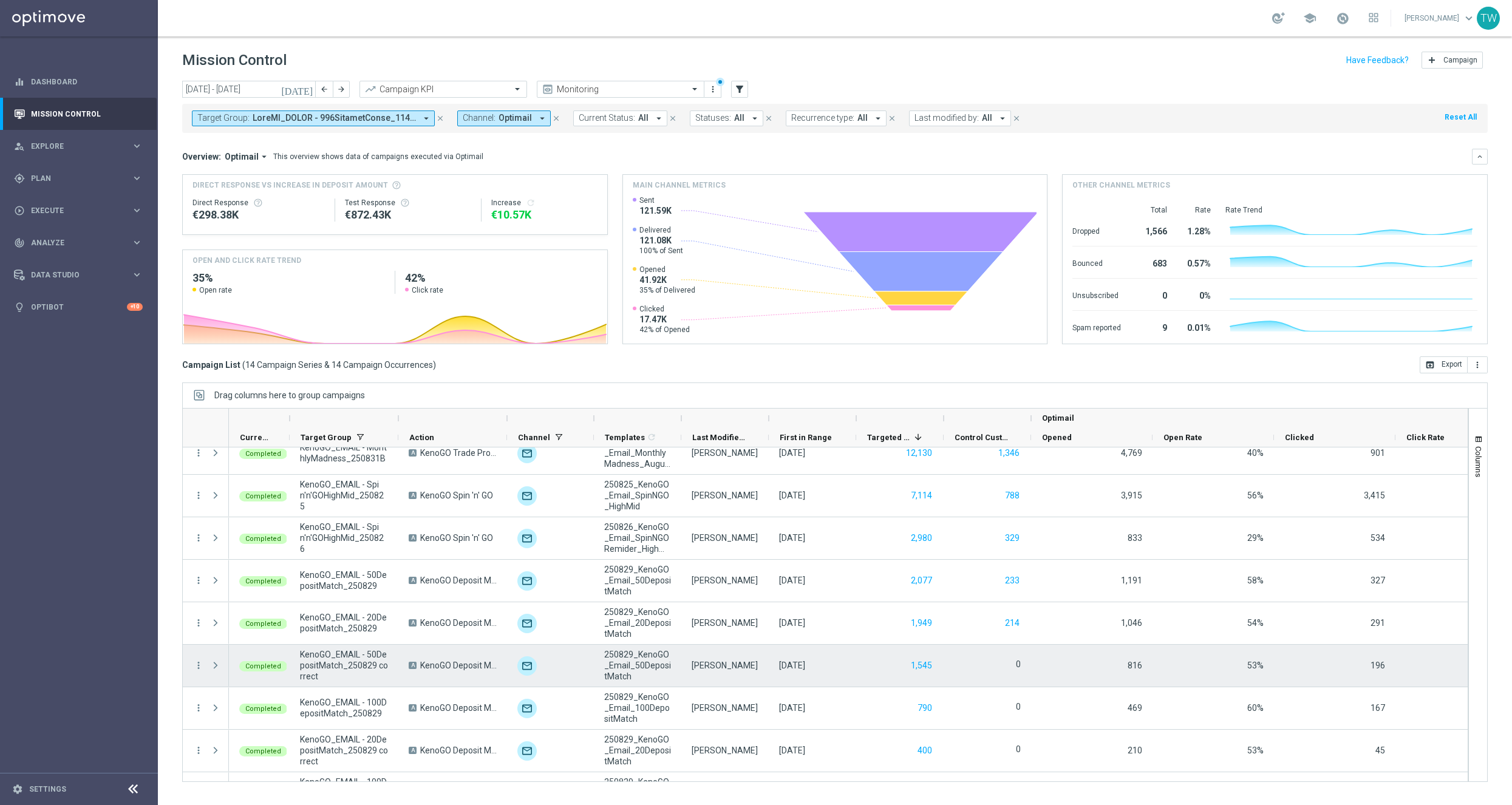
scroll to position [0, 0]
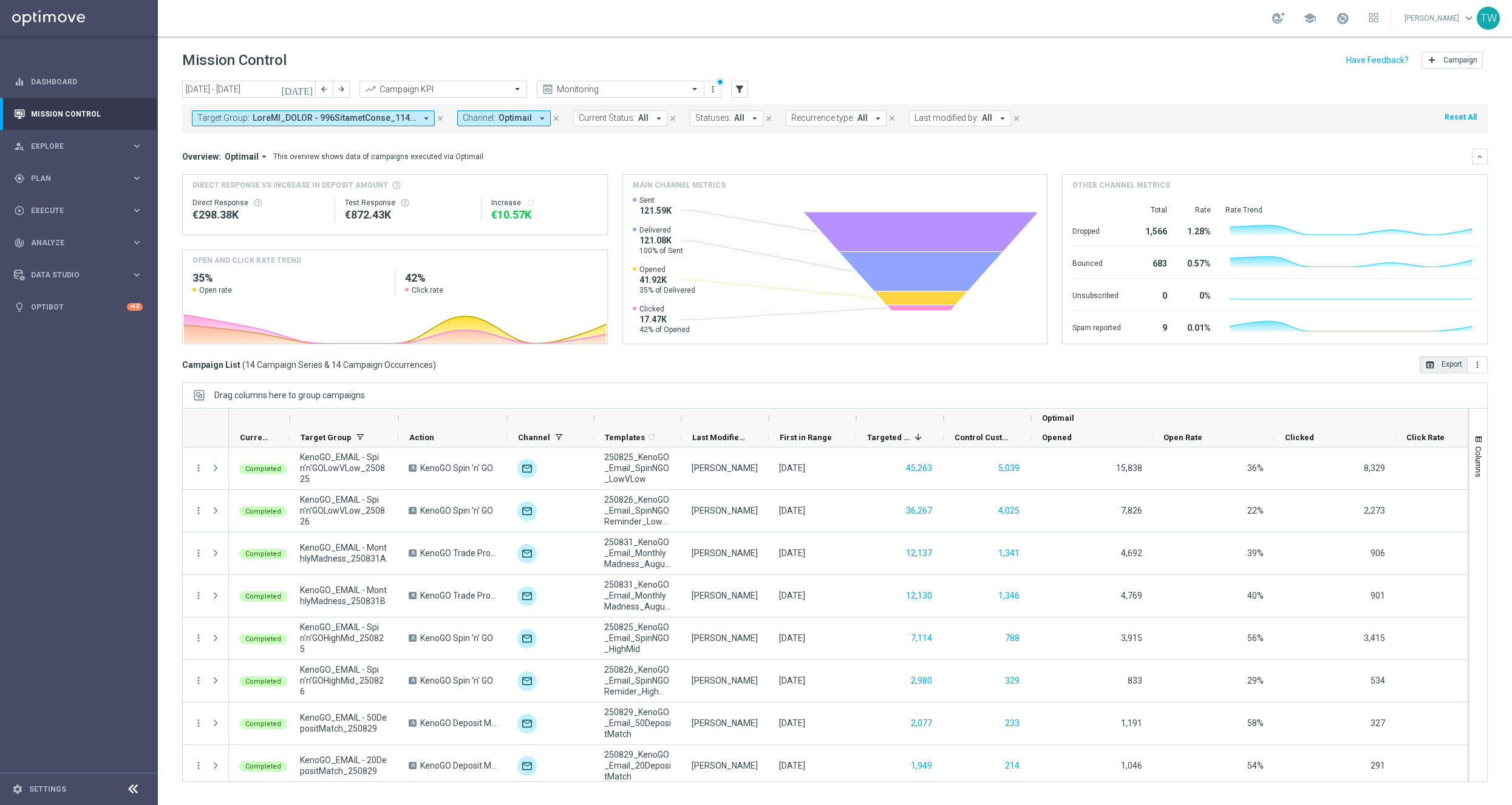
click at [1447, 363] on button "open_in_browser Export" at bounding box center [1443, 365] width 48 height 17
